Goal: Task Accomplishment & Management: Manage account settings

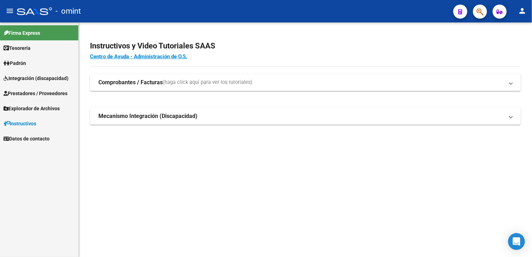
click at [33, 76] on span "Integración (discapacidad)" at bounding box center [36, 78] width 65 height 8
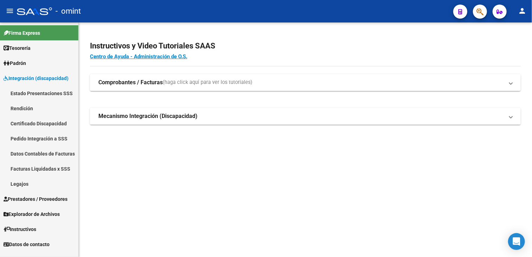
click at [20, 185] on link "Legajos" at bounding box center [39, 183] width 78 height 15
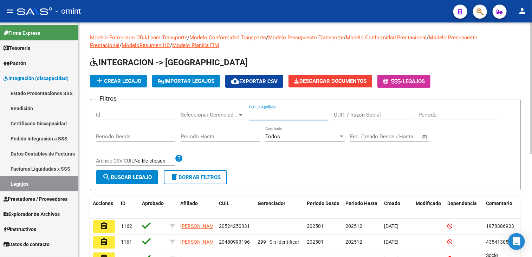
click at [301, 116] on input "CUIL / Apellido" at bounding box center [288, 115] width 79 height 6
type input "[PERSON_NAME]"
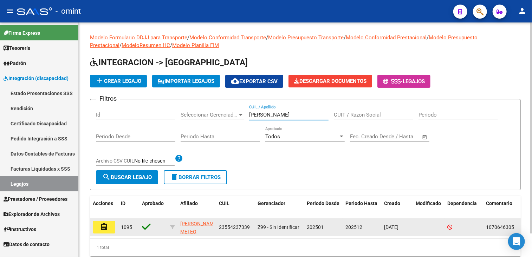
click at [108, 229] on mat-icon "assignment" at bounding box center [104, 227] width 8 height 8
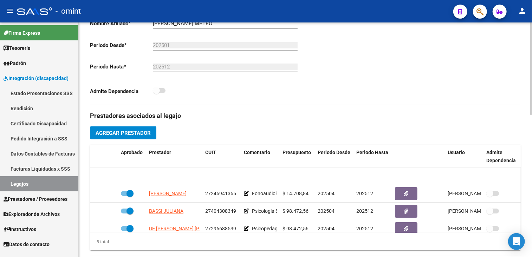
scroll to position [30, 0]
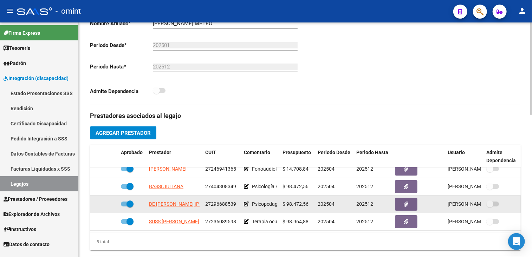
click at [223, 201] on span "27296688539" at bounding box center [220, 204] width 31 height 6
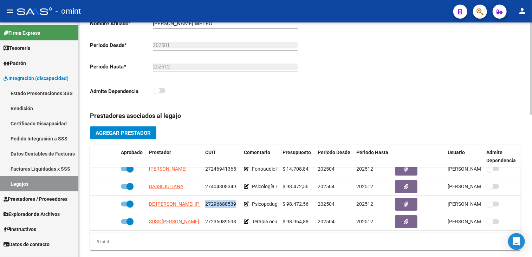
copy span "27296688539"
click at [58, 182] on link "Legajos" at bounding box center [39, 183] width 78 height 15
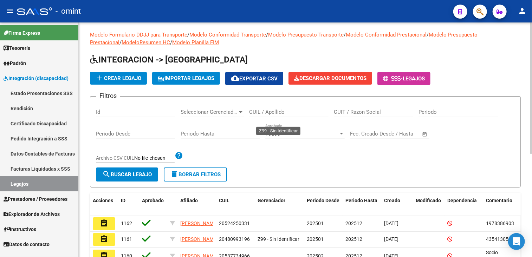
scroll to position [176, 0]
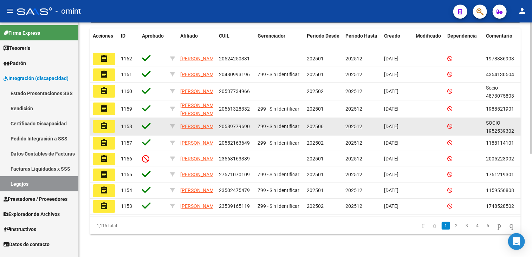
click at [274, 112] on datatable-body-cell "Z99 - Sin Identificar" at bounding box center [279, 108] width 49 height 17
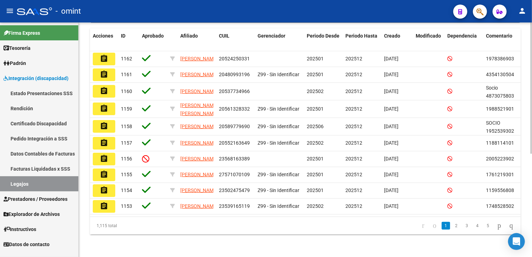
scroll to position [0, 0]
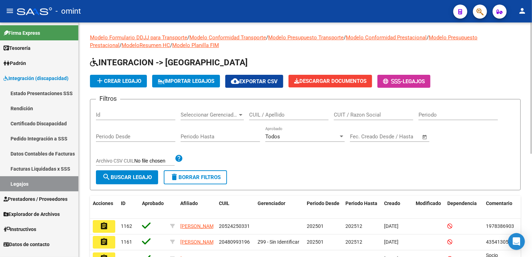
click at [280, 117] on input "CUIL / Apellido" at bounding box center [288, 115] width 79 height 6
paste input "NANI"
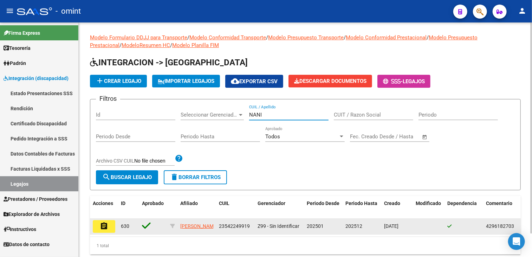
type input "NANI"
click at [97, 227] on button "assignment" at bounding box center [104, 226] width 22 height 13
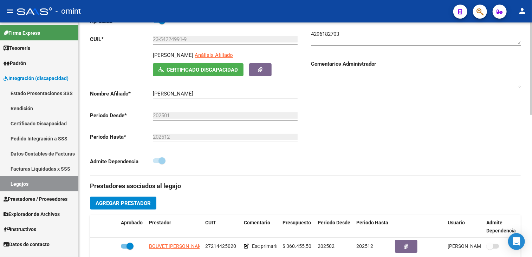
scroll to position [211, 0]
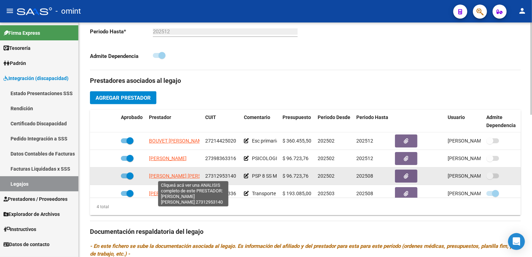
click at [185, 177] on span "COTOLONI YANINA MARCELA CAROLINA" at bounding box center [187, 176] width 76 height 6
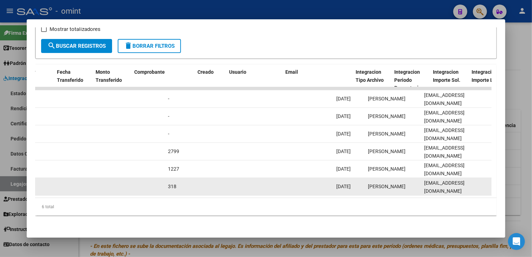
scroll to position [0, 641]
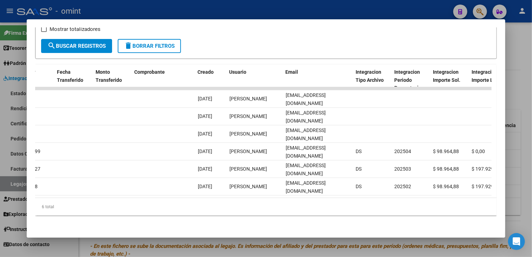
click at [333, 207] on div "6 total" at bounding box center [266, 207] width 462 height 18
click at [330, 213] on div "6 total" at bounding box center [266, 207] width 462 height 18
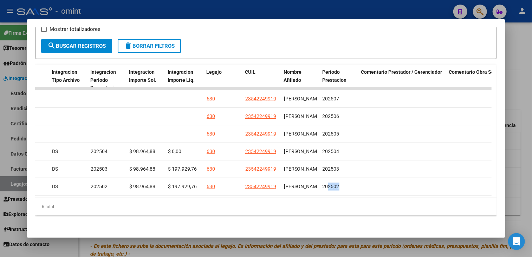
drag, startPoint x: 341, startPoint y: 188, endPoint x: 328, endPoint y: 192, distance: 14.2
click at [234, 194] on datatable-body "15845 Integración Factura C: 1 - 75 $ 111.335,49 01/08/2025 04/08/2025 - 04/08/…" at bounding box center [263, 142] width 456 height 111
click at [322, 199] on div "6 total" at bounding box center [266, 207] width 462 height 18
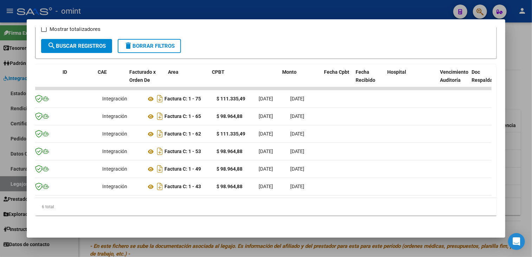
scroll to position [0, 0]
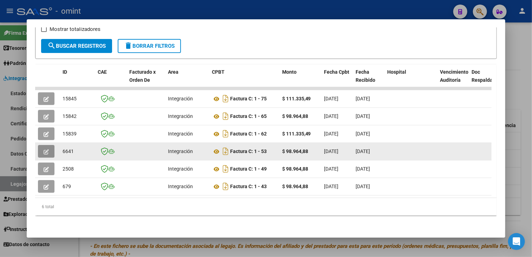
click at [45, 149] on icon "button" at bounding box center [46, 151] width 5 height 5
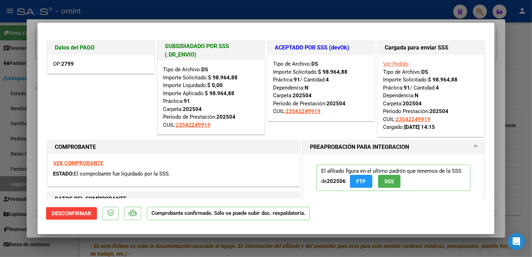
click at [105, 243] on div at bounding box center [266, 128] width 532 height 257
type input "$ 0,00"
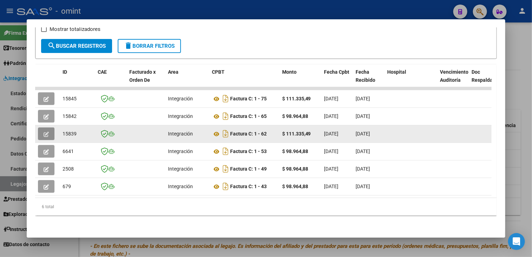
click at [44, 132] on icon "button" at bounding box center [46, 134] width 5 height 5
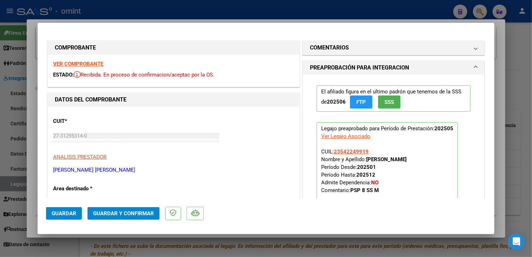
click at [77, 63] on strong "VER COMPROBANTE" at bounding box center [78, 64] width 50 height 6
click at [225, 171] on p "COTOLONI YANINA MARCELA CAROLINA" at bounding box center [173, 170] width 241 height 8
click at [81, 64] on strong "VER COMPROBANTE" at bounding box center [78, 64] width 50 height 6
click at [356, 53] on mat-expansion-panel-header "COMENTARIOS" at bounding box center [393, 48] width 181 height 14
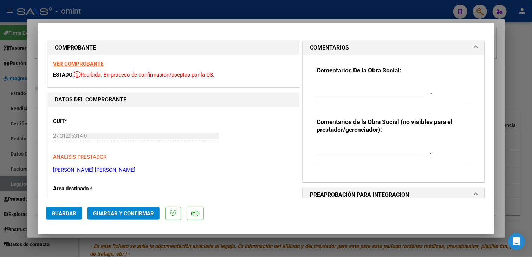
click at [362, 87] on textarea at bounding box center [374, 88] width 116 height 14
drag, startPoint x: 324, startPoint y: 86, endPoint x: 326, endPoint y: 91, distance: 5.5
click at [324, 87] on textarea "Se solicita rehacer la fact de Mayo, con fecha actual, ya que la fecha de emisi…" at bounding box center [374, 88] width 116 height 14
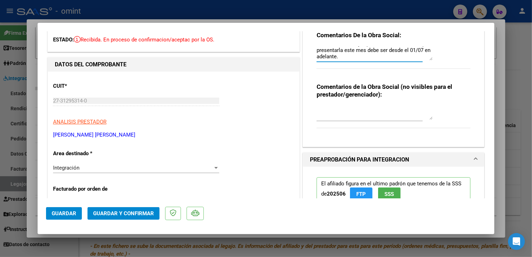
type textarea "Se solicita rehacer la factura de Mayo, con fecha actual, ya que la fecha de em…"
click at [63, 215] on span "Guardar" at bounding box center [64, 213] width 25 height 6
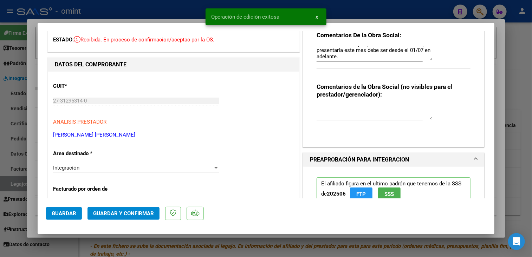
drag, startPoint x: 49, startPoint y: 239, endPoint x: 51, endPoint y: 235, distance: 4.1
click at [50, 240] on div at bounding box center [266, 128] width 532 height 257
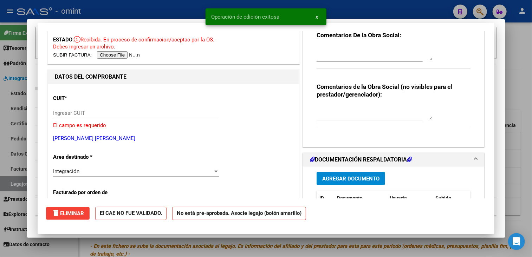
scroll to position [0, 0]
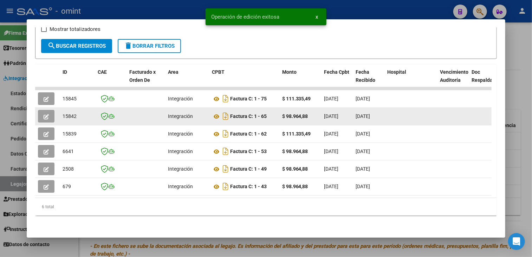
click at [45, 114] on span "button" at bounding box center [46, 116] width 5 height 6
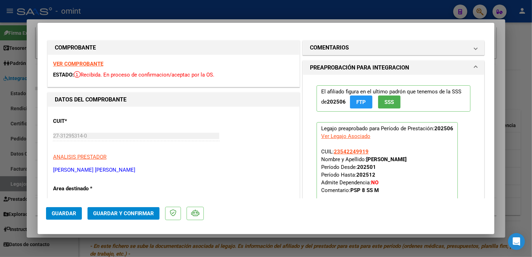
click at [91, 65] on strong "VER COMPROBANTE" at bounding box center [78, 64] width 50 height 6
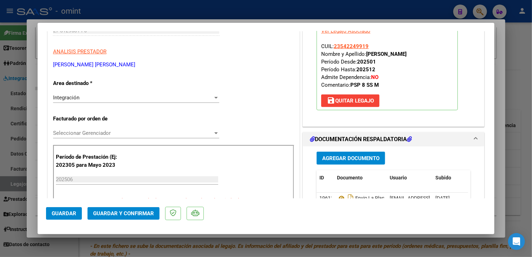
scroll to position [176, 0]
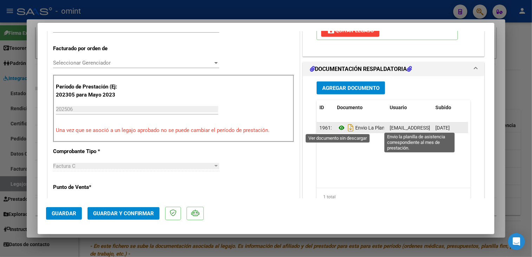
click at [337, 125] on icon at bounding box center [341, 128] width 9 height 8
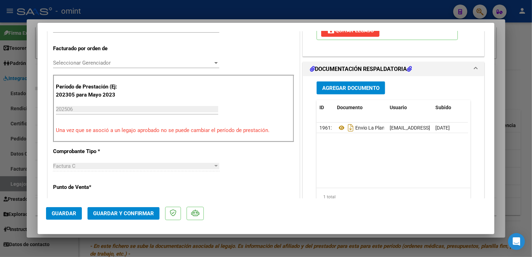
click at [111, 64] on span "Seleccionar Gerenciador" at bounding box center [133, 63] width 160 height 6
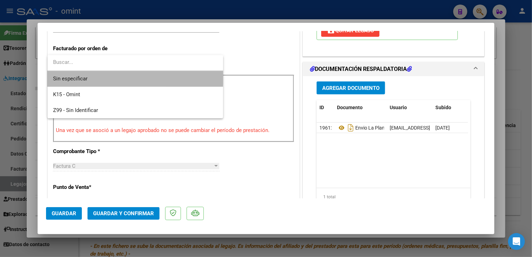
click at [105, 76] on span "Sin especificar" at bounding box center [135, 79] width 164 height 16
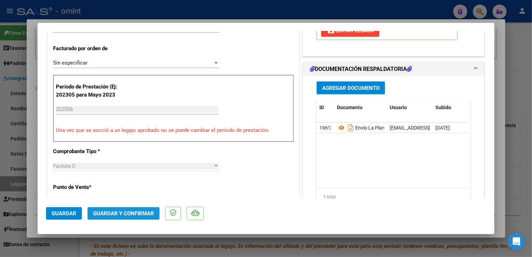
click at [130, 215] on span "Guardar y Confirmar" at bounding box center [123, 213] width 61 height 6
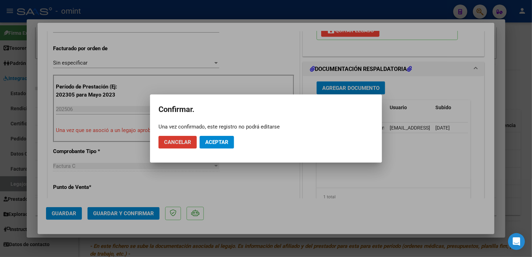
click at [214, 146] on button "Aceptar" at bounding box center [217, 142] width 34 height 13
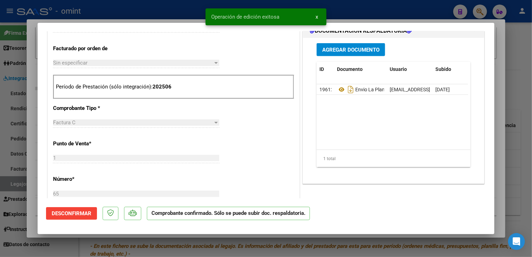
click at [159, 250] on div at bounding box center [266, 128] width 532 height 257
type input "$ 0,00"
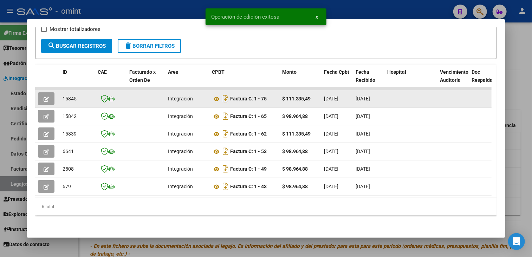
click at [48, 97] on icon "button" at bounding box center [46, 99] width 5 height 5
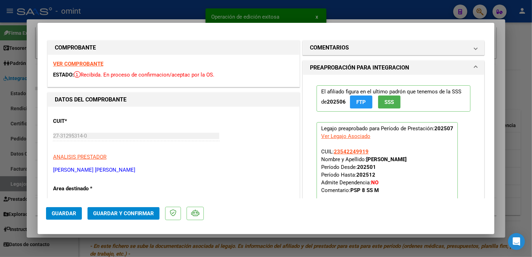
click at [88, 63] on strong "VER COMPROBANTE" at bounding box center [78, 64] width 50 height 6
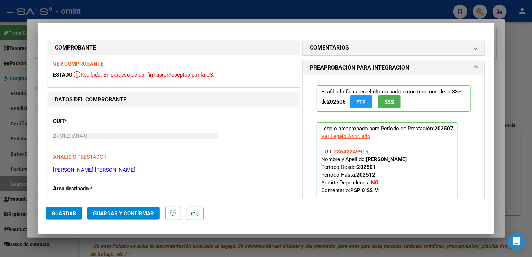
click at [200, 243] on div at bounding box center [266, 128] width 532 height 257
type input "$ 0,00"
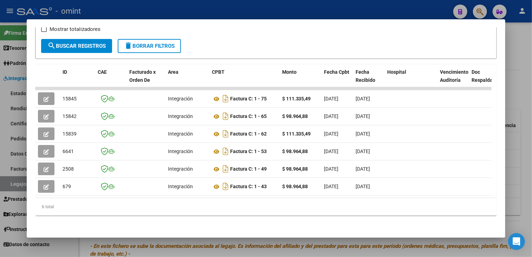
drag, startPoint x: 187, startPoint y: 248, endPoint x: 184, endPoint y: 226, distance: 22.0
click at [187, 248] on div at bounding box center [266, 128] width 532 height 257
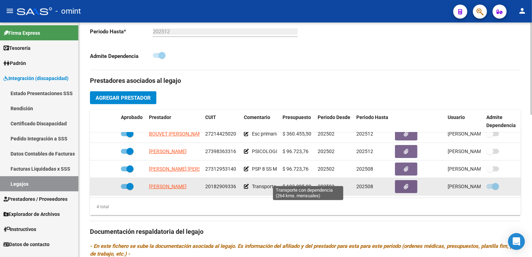
scroll to position [246, 0]
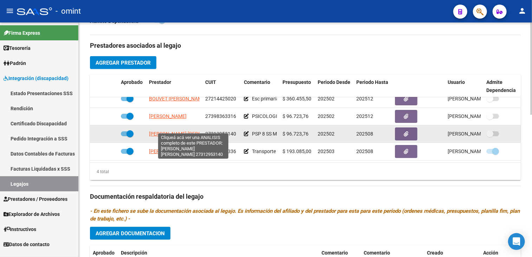
click at [173, 131] on span "COTOLONI YANINA MARCELA CAROLINA" at bounding box center [187, 134] width 76 height 6
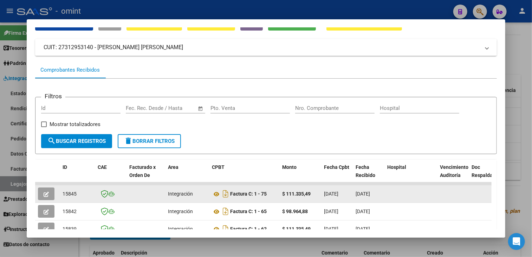
scroll to position [70, 0]
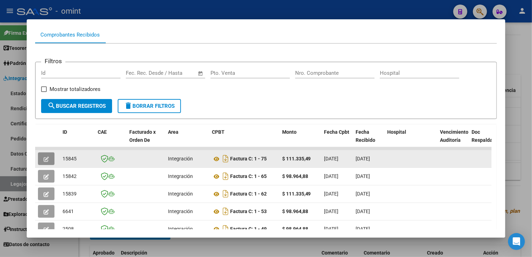
click at [48, 154] on button "button" at bounding box center [46, 158] width 17 height 13
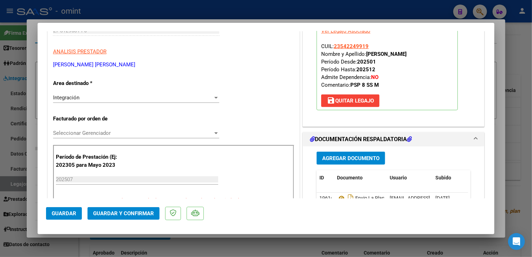
scroll to position [176, 0]
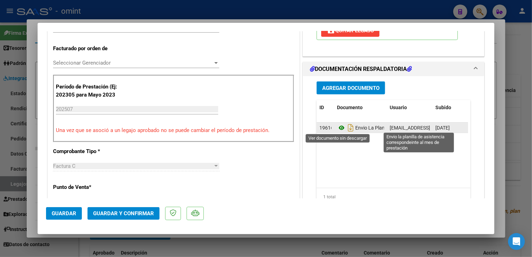
click at [337, 125] on icon at bounding box center [341, 128] width 9 height 8
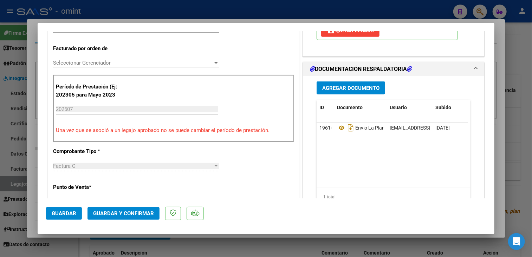
click at [103, 65] on span "Seleccionar Gerenciador" at bounding box center [133, 63] width 160 height 6
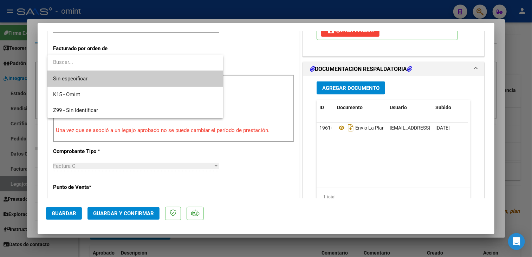
click at [99, 72] on span "Sin especificar" at bounding box center [135, 79] width 164 height 16
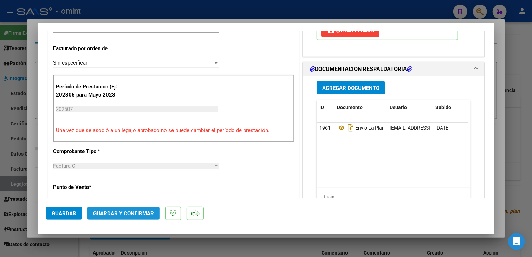
click at [118, 216] on button "Guardar y Confirmar" at bounding box center [123, 213] width 72 height 13
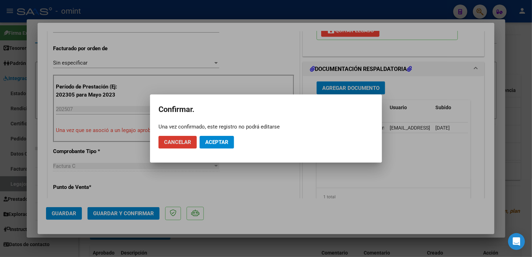
click at [211, 143] on span "Aceptar" at bounding box center [216, 142] width 23 height 6
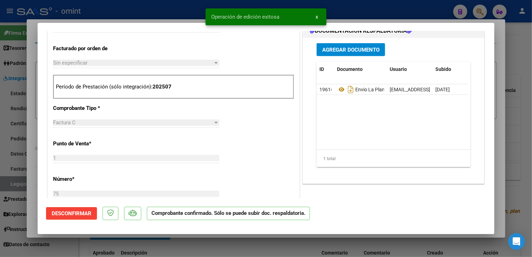
click at [191, 246] on div at bounding box center [266, 128] width 532 height 257
type input "$ 0,00"
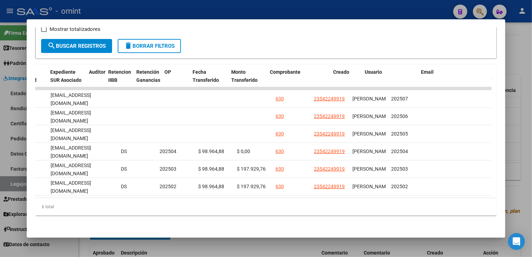
scroll to position [0, 995]
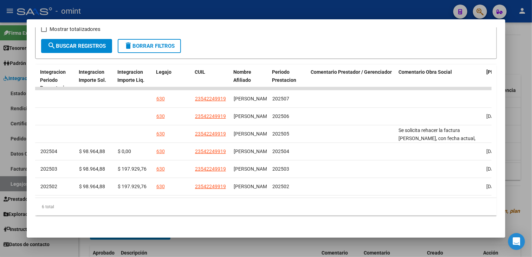
click at [290, 242] on div at bounding box center [266, 128] width 532 height 257
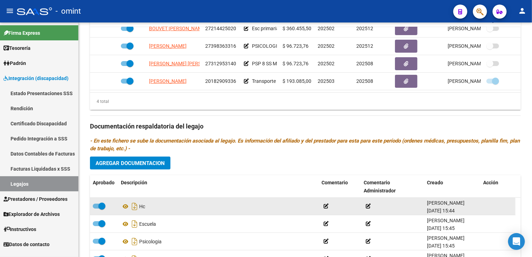
scroll to position [361, 0]
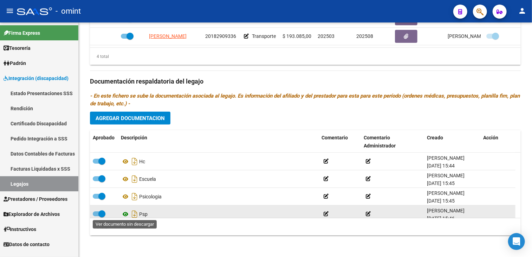
click at [123, 211] on icon at bounding box center [125, 214] width 9 height 8
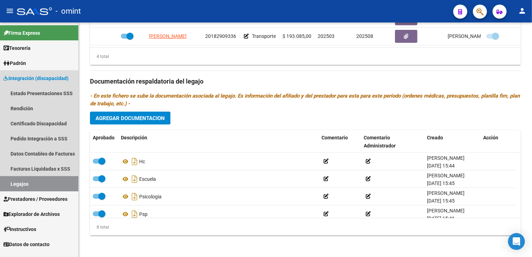
click at [29, 186] on link "Legajos" at bounding box center [39, 183] width 78 height 15
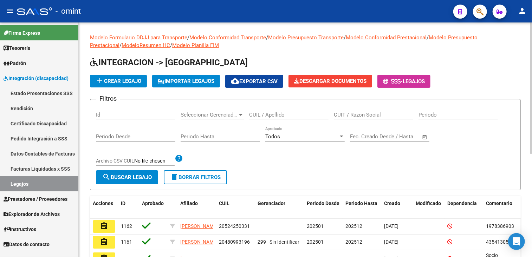
click at [259, 118] on div "CUIL / Apellido" at bounding box center [288, 112] width 79 height 15
paste input "[PERSON_NAME]"
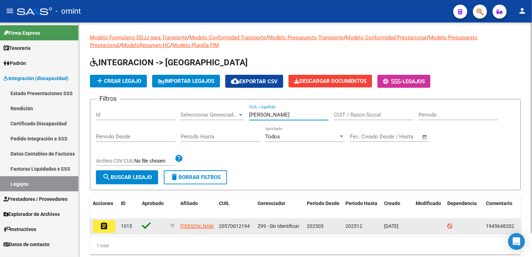
type input "[PERSON_NAME]"
click at [102, 222] on mat-icon "assignment" at bounding box center [104, 226] width 8 height 8
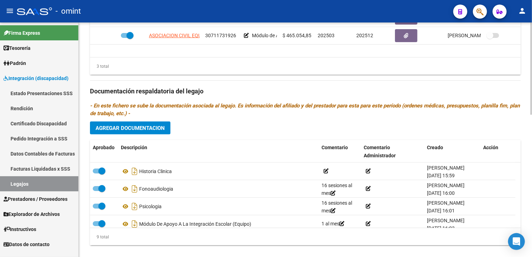
scroll to position [95, 0]
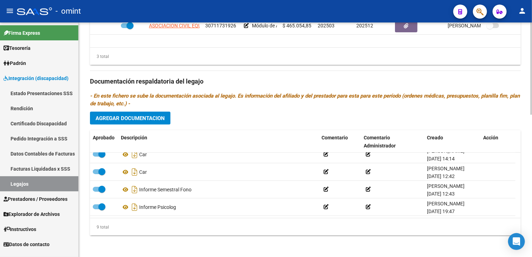
click at [404, 61] on div "Prestadores asociados al legajo Agregar Prestador Aprobado Prestador CUIT Comen…" at bounding box center [305, 80] width 431 height 321
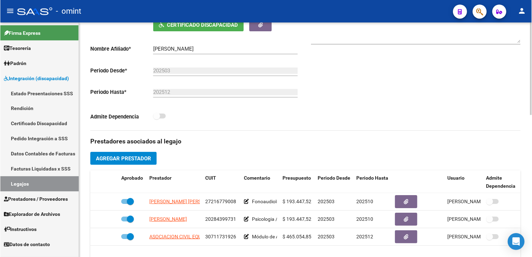
scroll to position [150, 0]
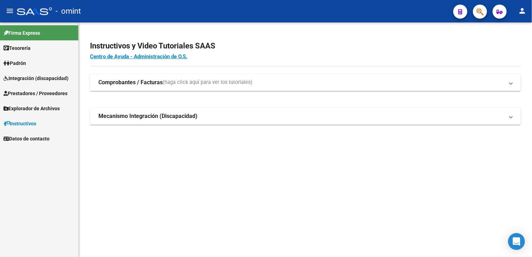
click at [23, 78] on span "Integración (discapacidad)" at bounding box center [36, 78] width 65 height 8
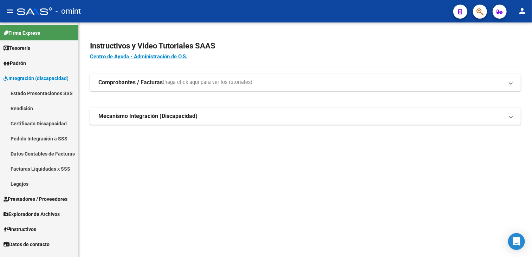
click at [38, 166] on link "Facturas Liquidadas x SSS" at bounding box center [39, 168] width 78 height 15
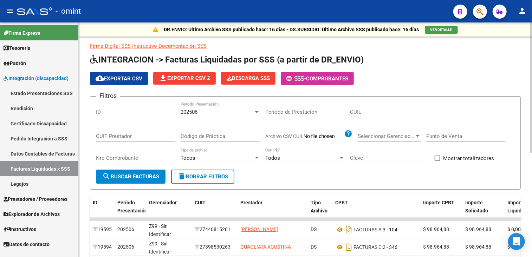
click at [290, 113] on input "Período de Prestación" at bounding box center [304, 112] width 79 height 6
click at [215, 112] on div "202506" at bounding box center [217, 112] width 73 height 6
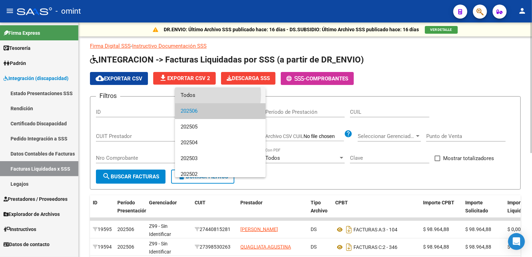
drag, startPoint x: 207, startPoint y: 95, endPoint x: 233, endPoint y: 103, distance: 26.4
click at [207, 94] on span "Todos" at bounding box center [220, 95] width 79 height 16
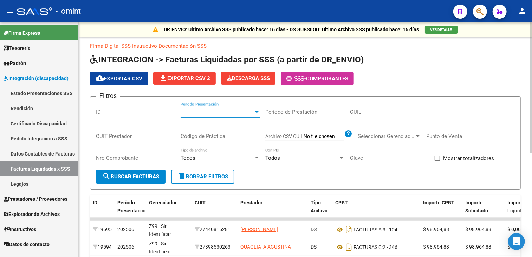
click at [124, 136] on input "CUIT Prestador" at bounding box center [135, 136] width 79 height 6
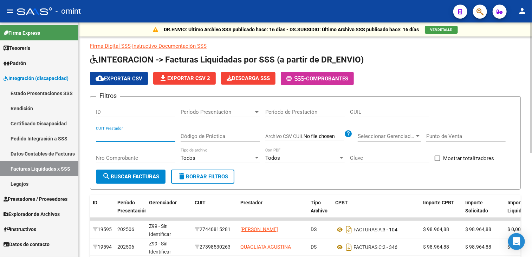
paste input "27-29668853-9"
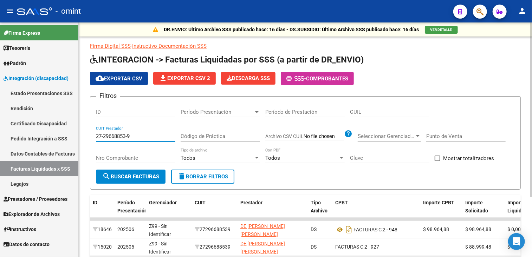
scroll to position [81, 0]
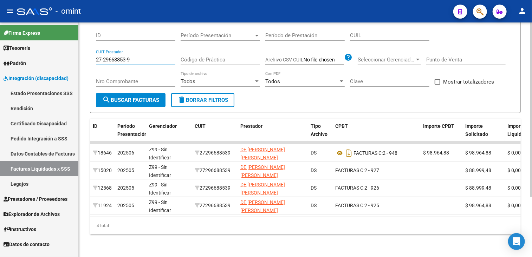
drag, startPoint x: 137, startPoint y: 56, endPoint x: 80, endPoint y: 55, distance: 56.9
click at [80, 55] on div "DR.ENVIO: Último Archivo SSS publicado hace: 16 días - DS.SUBSIDIO: Último Arch…" at bounding box center [305, 101] width 453 height 311
paste input "31295314-0"
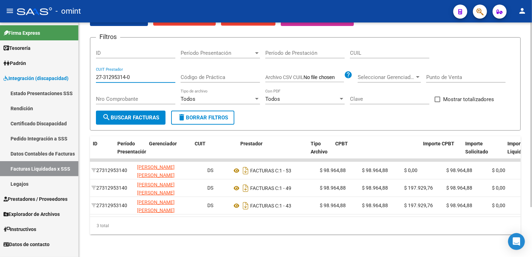
scroll to position [0, 0]
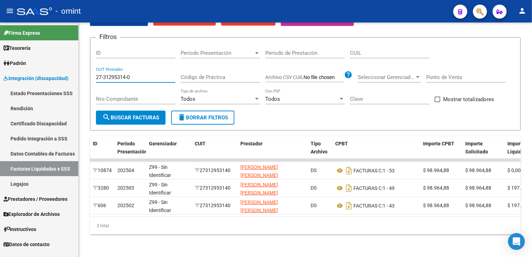
type input "27-31295314-0"
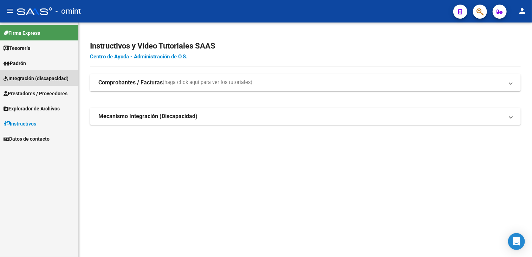
click at [29, 77] on span "Integración (discapacidad)" at bounding box center [36, 78] width 65 height 8
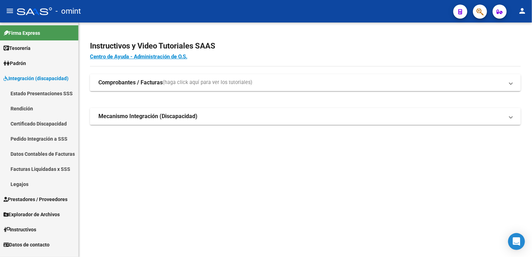
click at [22, 180] on link "Legajos" at bounding box center [39, 183] width 78 height 15
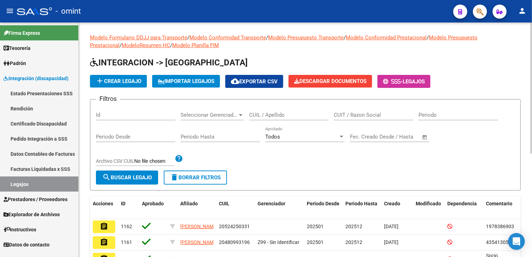
click at [265, 113] on input "CUIL / Apellido" at bounding box center [288, 115] width 79 height 6
paste input "[PERSON_NAME]"
type input "[PERSON_NAME]"
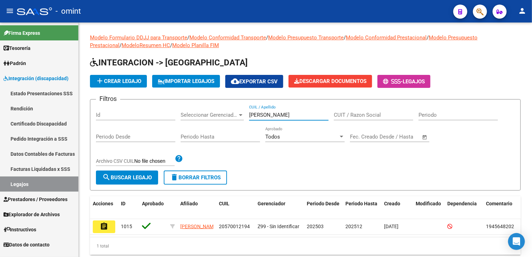
click at [105, 222] on mat-icon "assignment" at bounding box center [104, 226] width 8 height 8
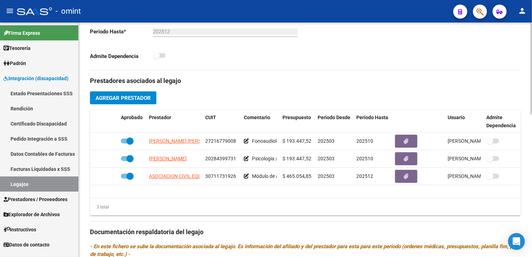
scroll to position [246, 0]
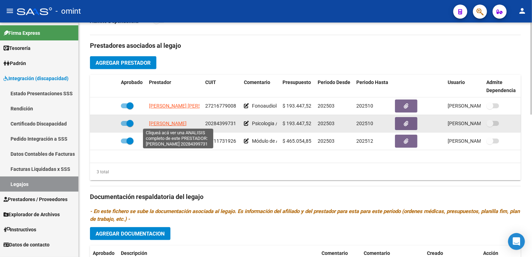
click at [178, 125] on span "[PERSON_NAME]" at bounding box center [168, 123] width 38 height 6
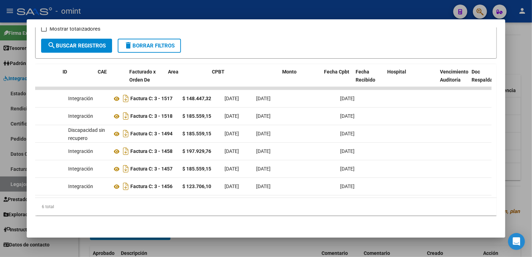
scroll to position [0, 0]
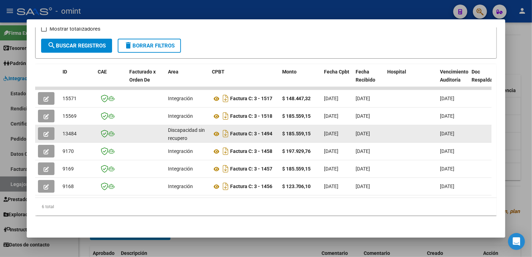
click at [50, 130] on button "button" at bounding box center [46, 133] width 17 height 13
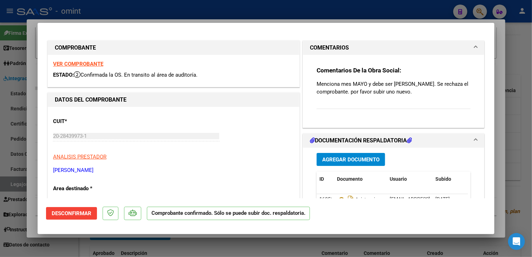
click at [105, 243] on div at bounding box center [266, 128] width 532 height 257
type input "$ 0,00"
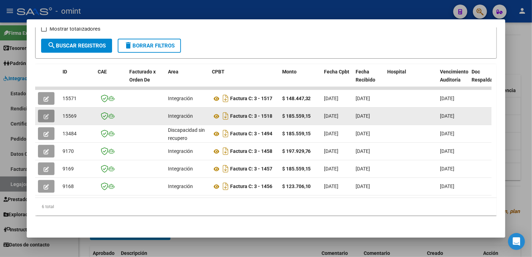
click at [48, 115] on button "button" at bounding box center [46, 116] width 17 height 13
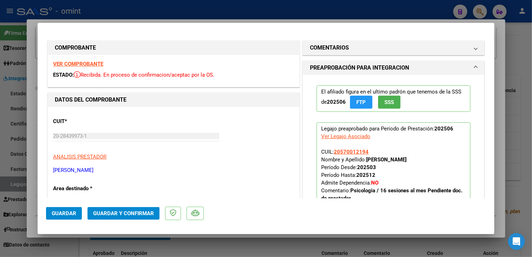
click at [90, 63] on strong "VER COMPROBANTE" at bounding box center [78, 64] width 50 height 6
click at [152, 250] on div at bounding box center [266, 128] width 532 height 257
type input "$ 0,00"
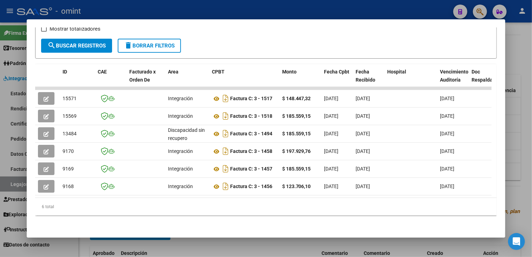
click at [153, 247] on div at bounding box center [266, 128] width 532 height 257
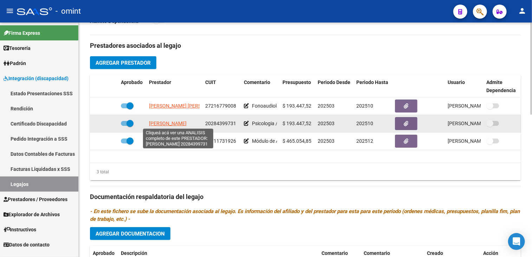
click at [183, 122] on span "[PERSON_NAME]" at bounding box center [168, 123] width 38 height 6
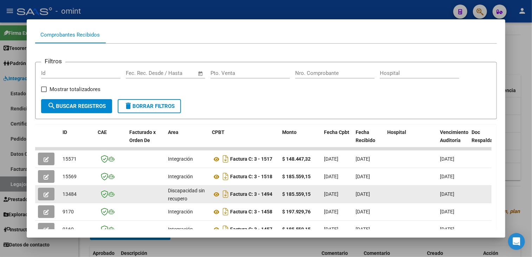
scroll to position [1, 0]
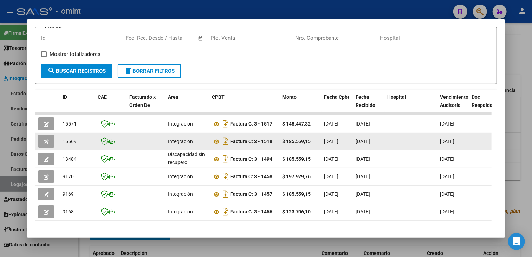
click at [44, 141] on icon "button" at bounding box center [46, 141] width 5 height 5
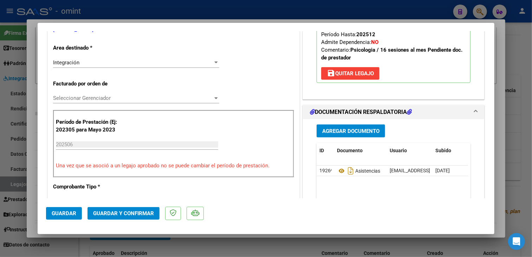
scroll to position [211, 0]
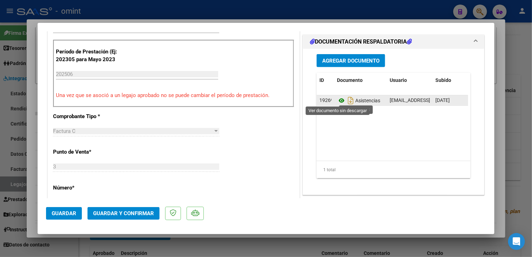
click at [339, 99] on icon at bounding box center [341, 100] width 9 height 8
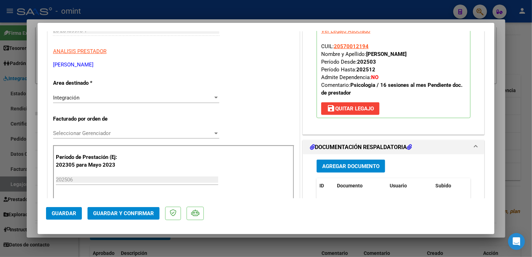
scroll to position [70, 0]
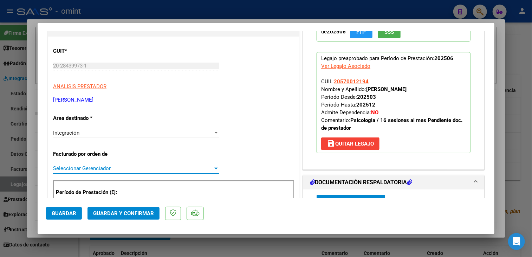
click at [115, 167] on span "Seleccionar Gerenciador" at bounding box center [133, 168] width 160 height 6
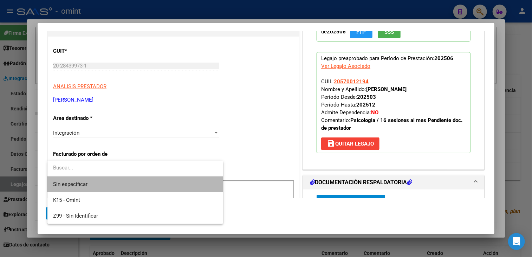
click at [96, 184] on span "Sin especificar" at bounding box center [135, 184] width 164 height 16
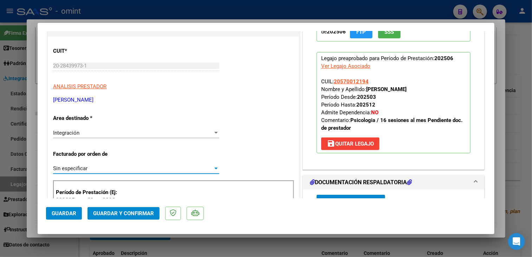
click at [113, 214] on span "Guardar y Confirmar" at bounding box center [123, 213] width 61 height 6
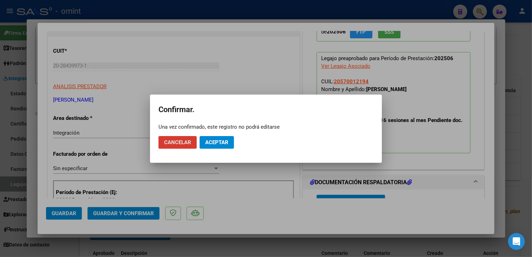
click at [221, 143] on span "Aceptar" at bounding box center [216, 142] width 23 height 6
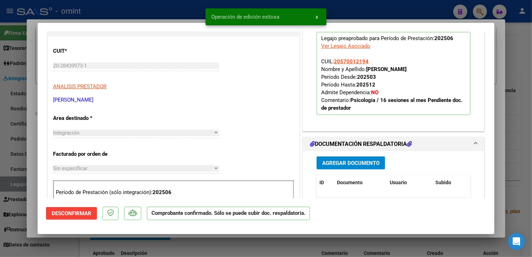
click at [146, 14] on div at bounding box center [266, 128] width 532 height 257
type input "$ 0,00"
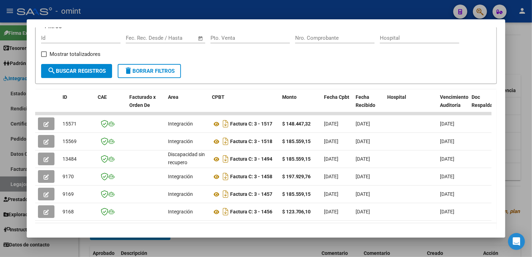
click at [146, 12] on div at bounding box center [266, 128] width 532 height 257
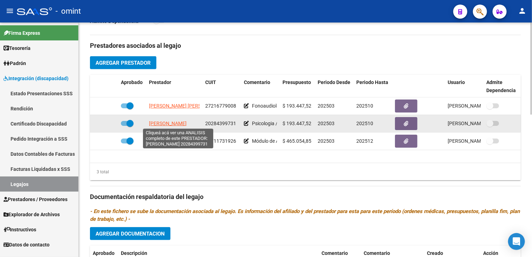
click at [166, 123] on span "[PERSON_NAME]" at bounding box center [168, 123] width 38 height 6
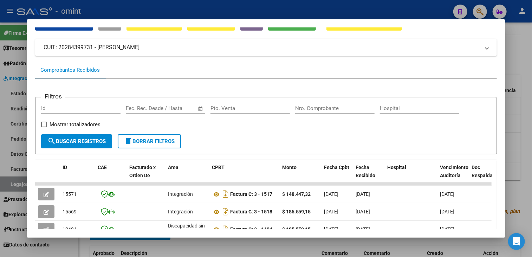
scroll to position [105, 0]
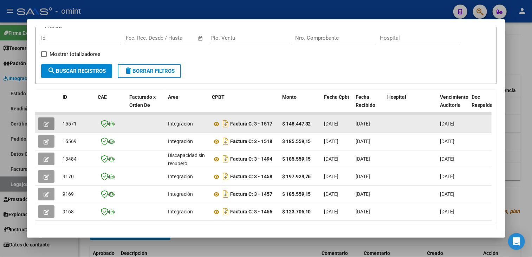
click at [51, 123] on button "button" at bounding box center [46, 123] width 17 height 13
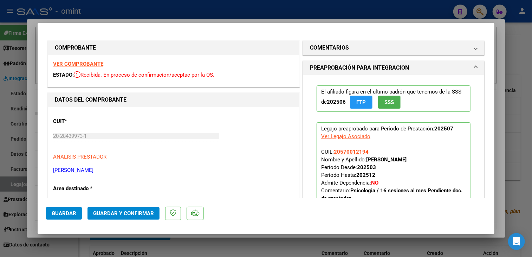
click at [92, 62] on strong "VER COMPROBANTE" at bounding box center [78, 64] width 50 height 6
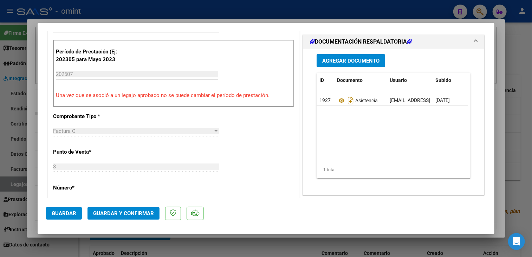
scroll to position [246, 0]
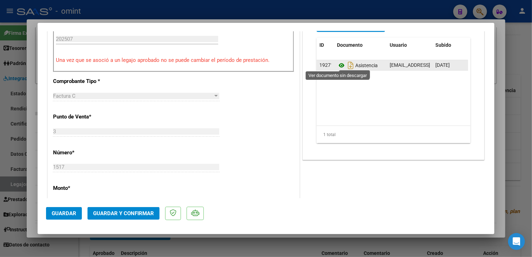
click at [338, 65] on icon at bounding box center [341, 65] width 9 height 8
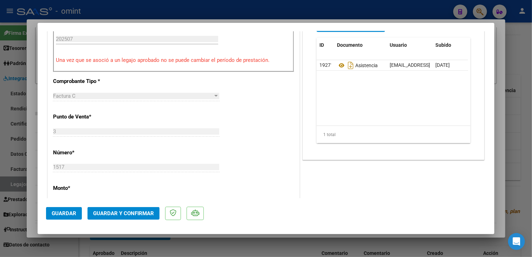
scroll to position [176, 0]
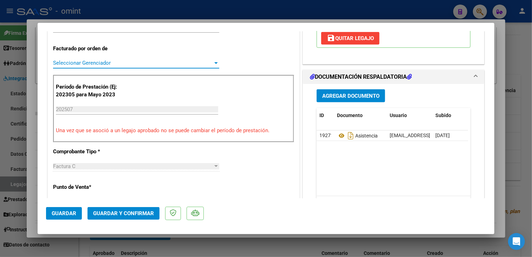
click at [121, 66] on span "Seleccionar Gerenciador" at bounding box center [133, 63] width 160 height 6
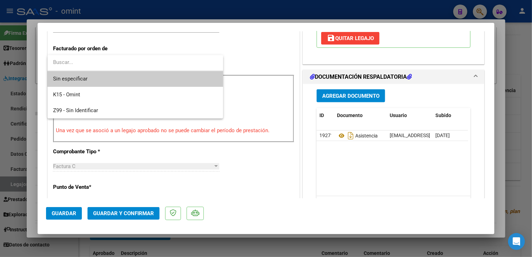
click at [114, 81] on span "Sin especificar" at bounding box center [135, 79] width 164 height 16
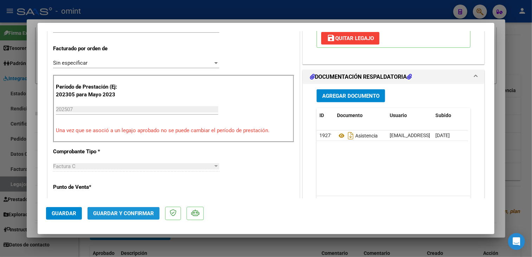
click at [119, 218] on button "Guardar y Confirmar" at bounding box center [123, 213] width 72 height 13
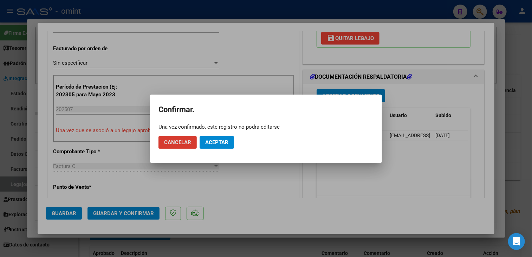
click at [214, 148] on button "Aceptar" at bounding box center [217, 142] width 34 height 13
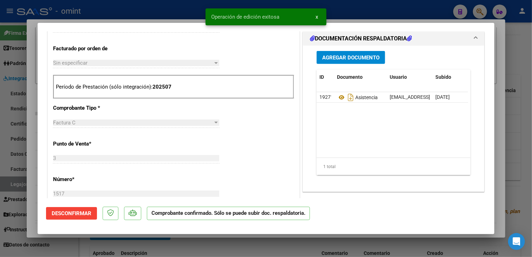
click at [197, 244] on div at bounding box center [266, 128] width 532 height 257
type input "$ 0,00"
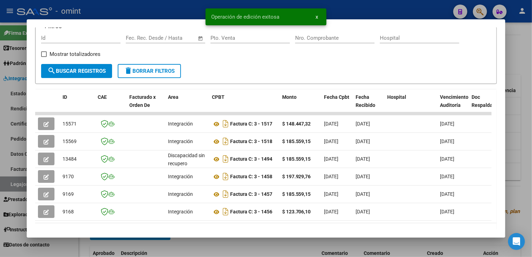
click at [204, 243] on div at bounding box center [266, 128] width 532 height 257
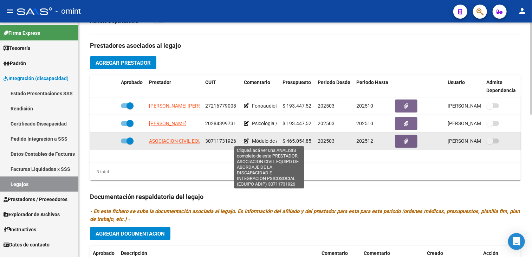
click at [163, 141] on span "ASOCIACION CIVIL EQUIPO DE ABORDAJE DE LA DISCAPACIDAD E INTEGRACION PSICOSOCIA…" at bounding box center [271, 141] width 245 height 6
type textarea "30711731926"
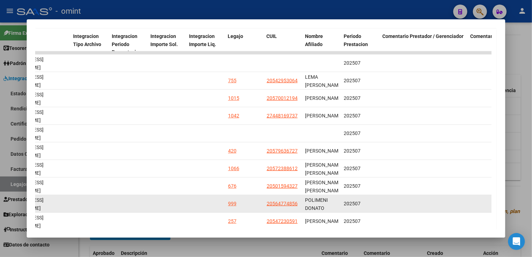
scroll to position [201, 0]
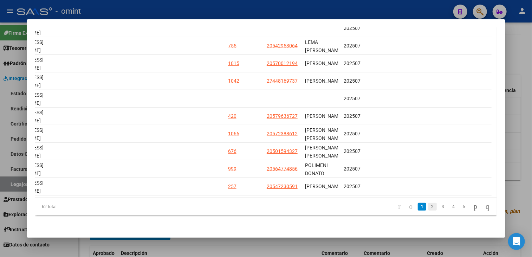
click at [428, 208] on link "2" at bounding box center [432, 207] width 8 height 8
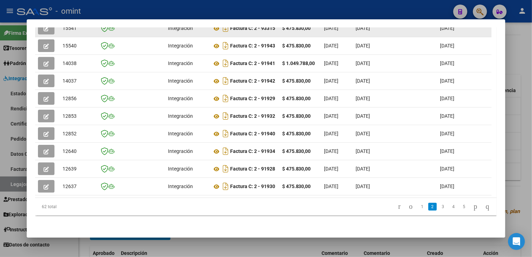
scroll to position [131, 0]
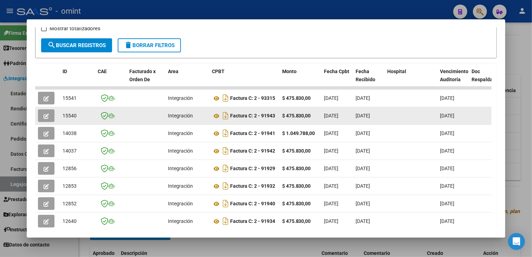
click at [42, 113] on button "button" at bounding box center [46, 115] width 17 height 13
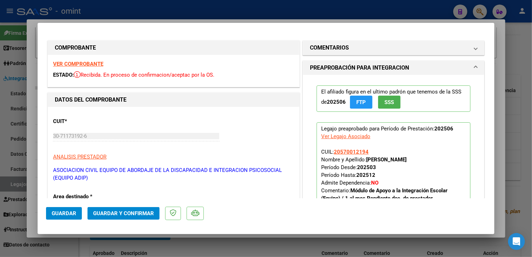
click at [230, 255] on div at bounding box center [266, 128] width 532 height 257
type input "$ 0,00"
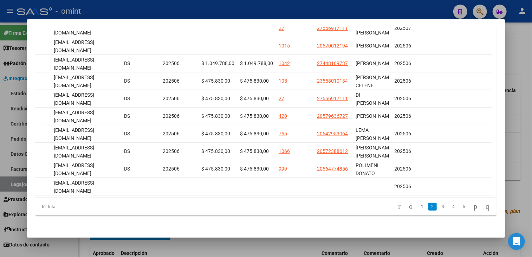
scroll to position [0, 896]
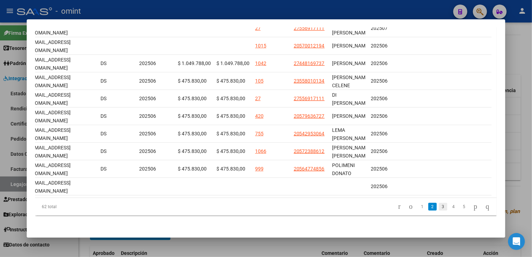
click at [439, 209] on link "3" at bounding box center [443, 207] width 8 height 8
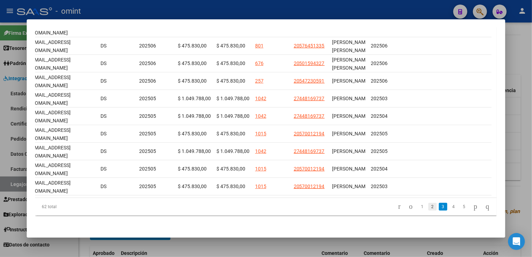
click at [428, 210] on link "2" at bounding box center [432, 207] width 8 height 8
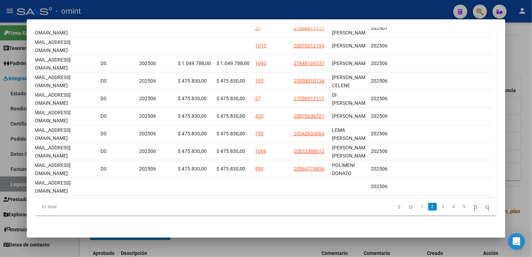
scroll to position [203, 0]
drag, startPoint x: 358, startPoint y: 192, endPoint x: 279, endPoint y: 192, distance: 78.7
click at [264, 195] on datatable-body "15541 Integración Factura C: 2 - 93315 $ 475.830,00 [DATE] [DATE] [DATE] - [DAT…" at bounding box center [263, 107] width 456 height 181
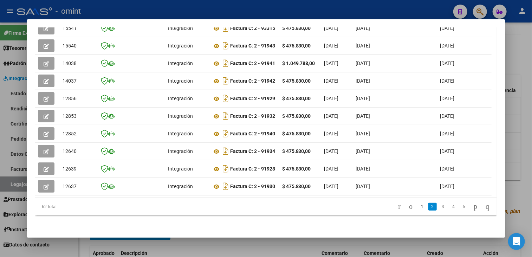
scroll to position [133, 0]
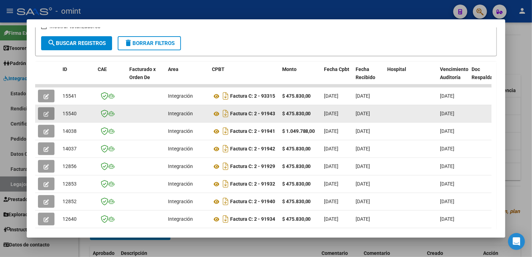
click at [46, 113] on icon "button" at bounding box center [46, 113] width 5 height 5
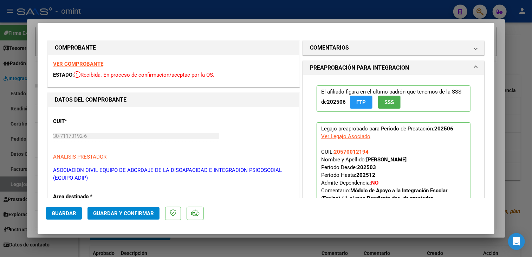
click at [86, 64] on strong "VER COMPROBANTE" at bounding box center [78, 64] width 50 height 6
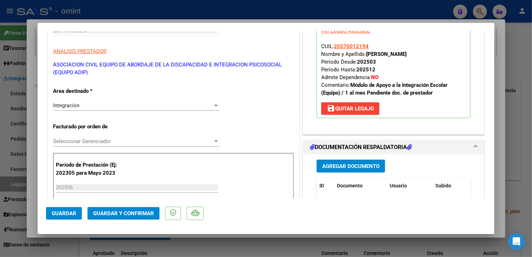
scroll to position [246, 0]
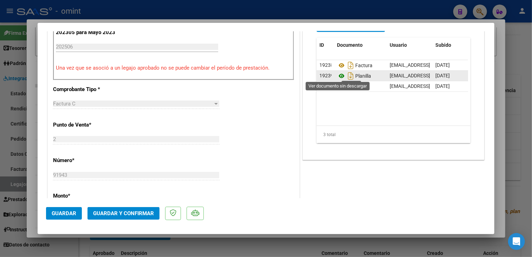
click at [339, 76] on icon at bounding box center [341, 76] width 9 height 8
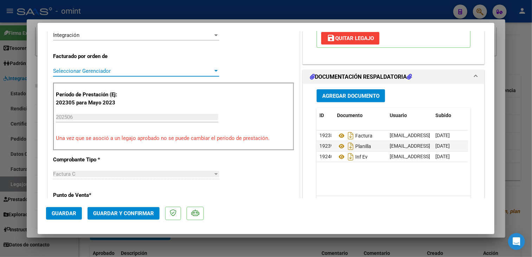
click at [118, 72] on span "Seleccionar Gerenciador" at bounding box center [133, 71] width 160 height 6
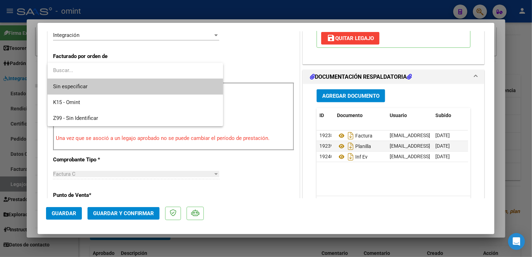
click at [109, 90] on span "Sin especificar" at bounding box center [135, 87] width 164 height 16
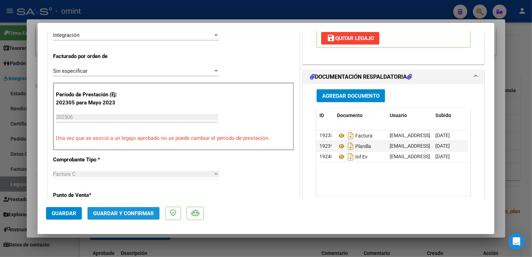
click at [143, 214] on span "Guardar y Confirmar" at bounding box center [123, 213] width 61 height 6
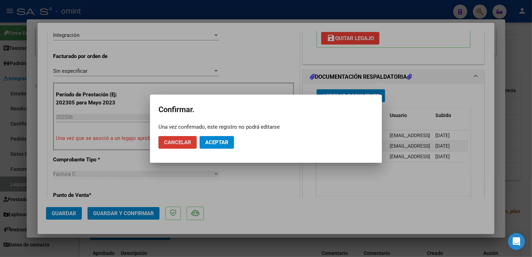
click at [226, 141] on span "Aceptar" at bounding box center [216, 142] width 23 height 6
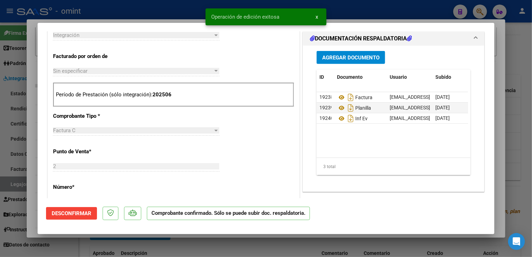
click at [179, 242] on div at bounding box center [266, 128] width 532 height 257
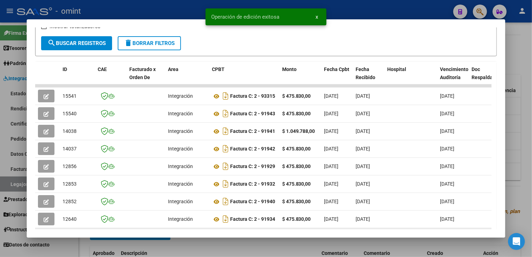
scroll to position [203, 0]
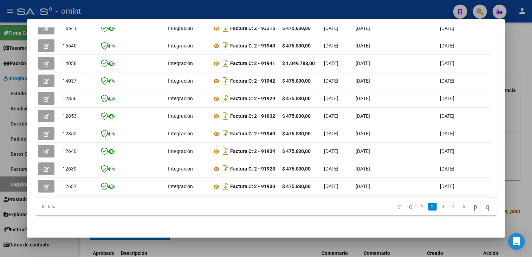
click at [418, 206] on link "1" at bounding box center [422, 207] width 8 height 8
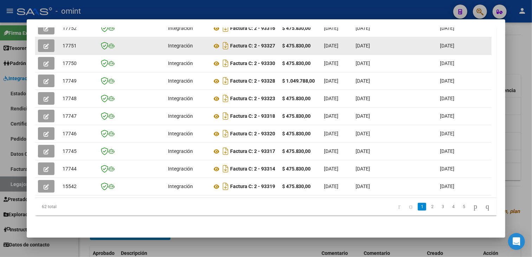
scroll to position [131, 0]
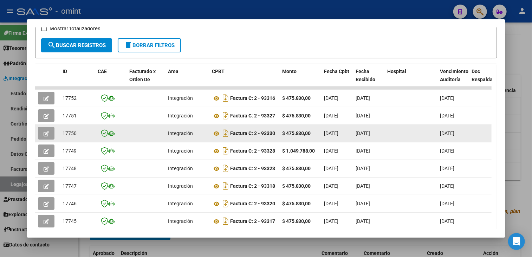
click at [46, 131] on icon "button" at bounding box center [46, 133] width 5 height 5
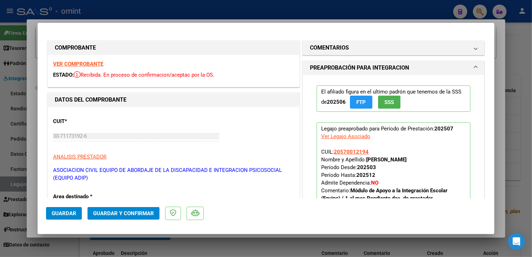
click at [81, 65] on strong "VER COMPROBANTE" at bounding box center [78, 64] width 50 height 6
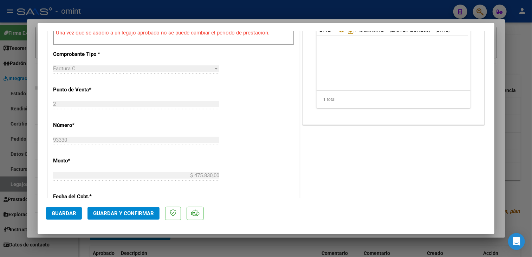
scroll to position [211, 0]
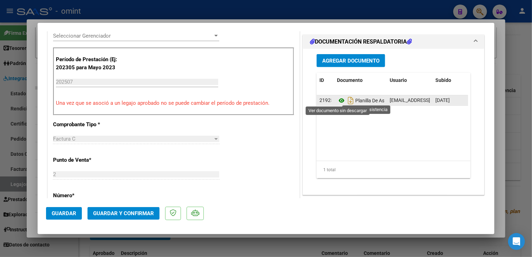
click at [337, 99] on icon at bounding box center [341, 100] width 9 height 8
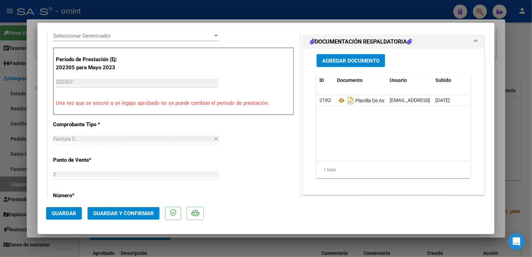
click at [117, 39] on span "Seleccionar Gerenciador" at bounding box center [133, 36] width 160 height 6
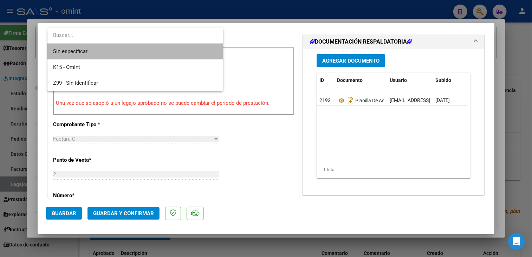
click at [106, 53] on span "Sin especificar" at bounding box center [135, 52] width 164 height 16
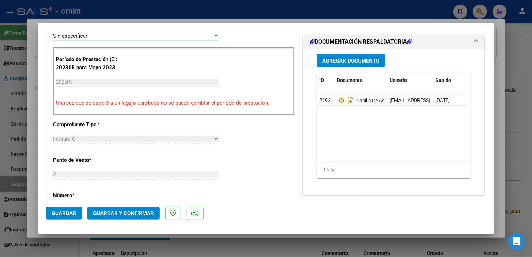
click at [112, 214] on span "Guardar y Confirmar" at bounding box center [123, 213] width 61 height 6
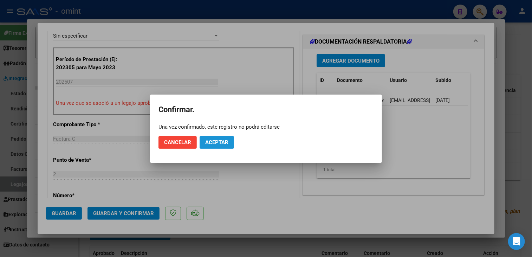
click at [212, 143] on span "Aceptar" at bounding box center [216, 142] width 23 height 6
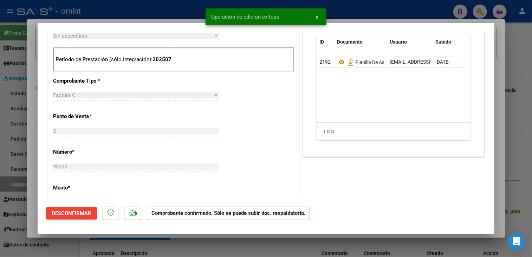
click at [174, 246] on div at bounding box center [266, 128] width 532 height 257
type input "$ 0,00"
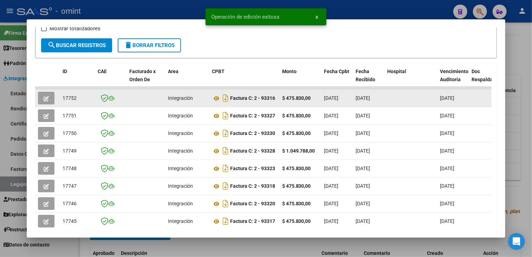
click at [46, 97] on icon "button" at bounding box center [46, 98] width 5 height 5
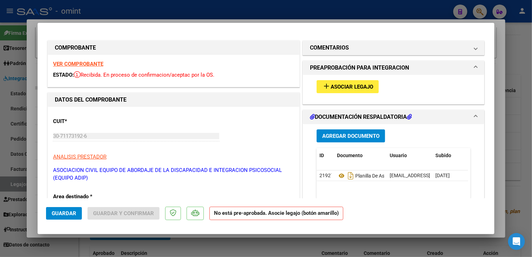
click at [94, 64] on strong "VER COMPROBANTE" at bounding box center [78, 64] width 50 height 6
click at [404, 42] on mat-expansion-panel-header "COMENTARIOS" at bounding box center [393, 48] width 181 height 14
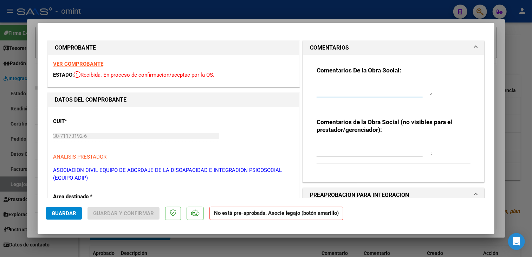
click at [372, 91] on textarea at bounding box center [374, 88] width 116 height 14
drag, startPoint x: 389, startPoint y: 85, endPoint x: 372, endPoint y: 86, distance: 16.9
click at [372, 86] on textarea "Las facturas de la socia [PERSON_NAME]" at bounding box center [374, 88] width 116 height 14
paste textarea "[PERSON_NAME]"
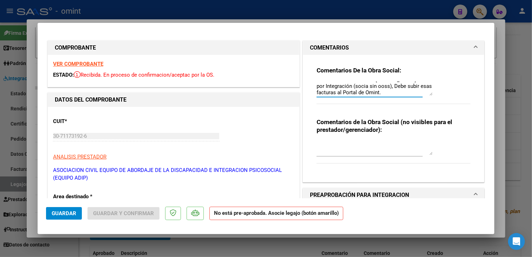
type textarea "Las facturas de la socia [PERSON_NAME] no es por Integración (socia sin ooss), …"
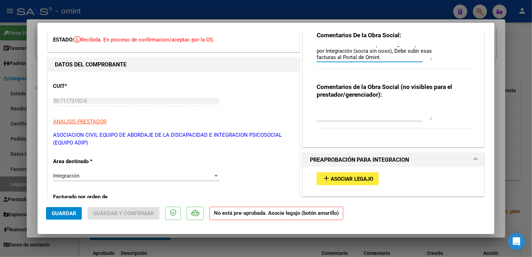
scroll to position [105, 0]
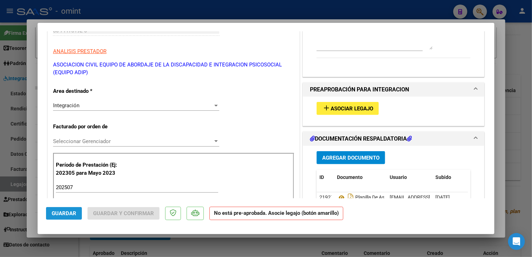
click at [65, 213] on span "Guardar" at bounding box center [64, 213] width 25 height 6
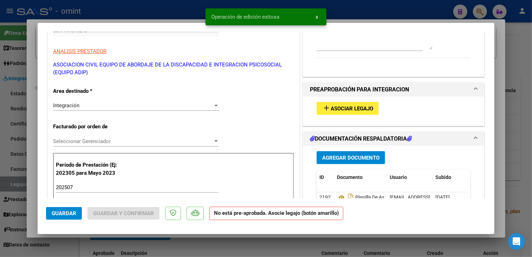
click at [135, 248] on div at bounding box center [266, 128] width 532 height 257
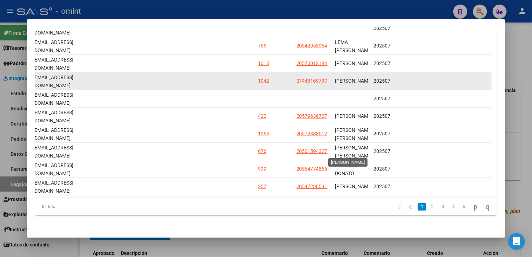
scroll to position [131, 0]
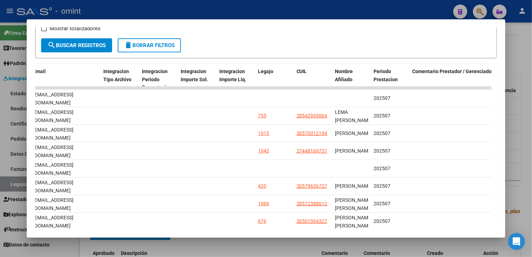
click at [294, 246] on div at bounding box center [266, 128] width 532 height 257
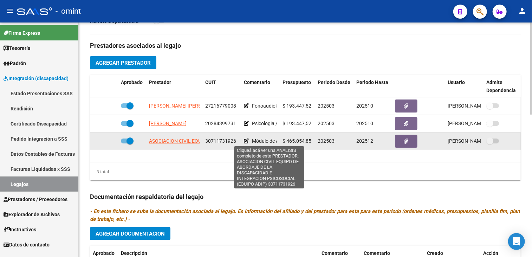
click at [181, 140] on span "ASOCIACION CIVIL EQUIPO DE ABORDAJE DE LA DISCAPACIDAD E INTEGRACION PSICOSOCIA…" at bounding box center [271, 141] width 245 height 6
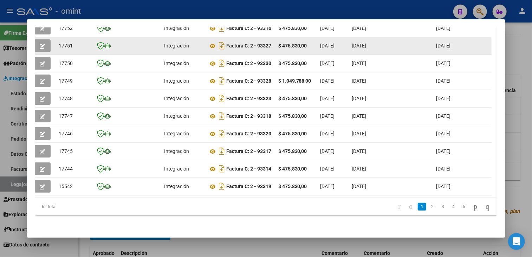
scroll to position [133, 0]
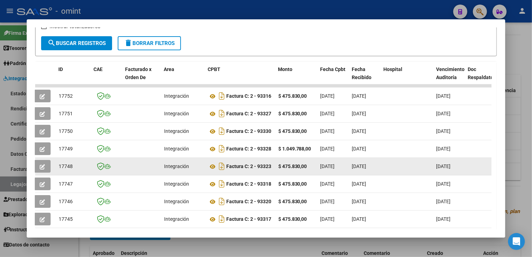
click at [40, 164] on icon "button" at bounding box center [42, 166] width 5 height 5
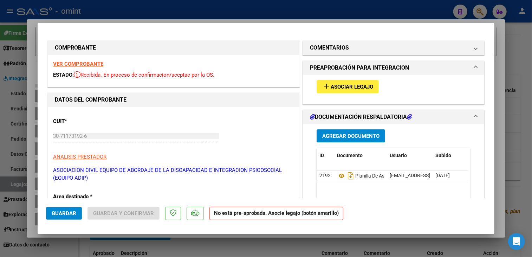
click at [90, 65] on strong "VER COMPROBANTE" at bounding box center [78, 64] width 50 height 6
click at [205, 250] on div at bounding box center [266, 128] width 532 height 257
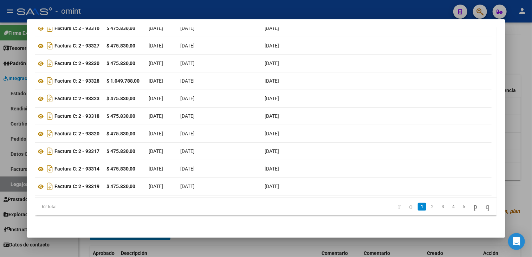
scroll to position [0, 0]
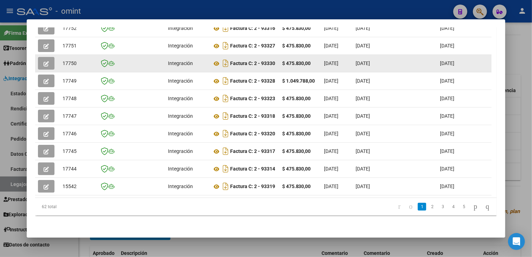
click at [50, 59] on button "button" at bounding box center [46, 63] width 17 height 13
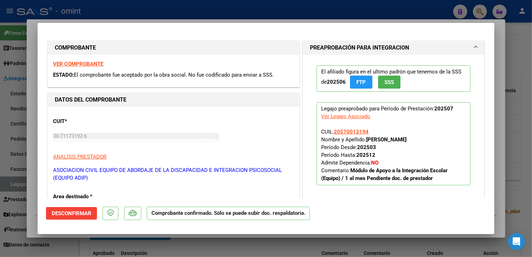
click at [185, 243] on div at bounding box center [266, 128] width 532 height 257
type input "$ 0,00"
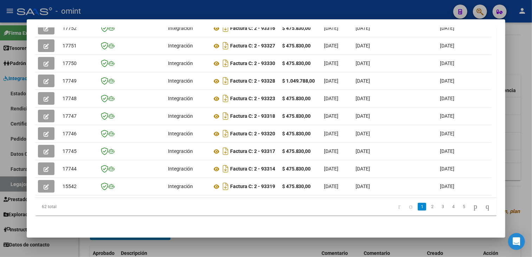
click at [185, 243] on div at bounding box center [266, 128] width 532 height 257
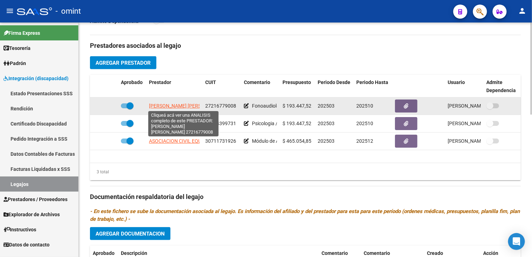
click at [179, 104] on span "[PERSON_NAME] [PERSON_NAME]" at bounding box center [187, 106] width 76 height 6
type textarea "27216779008"
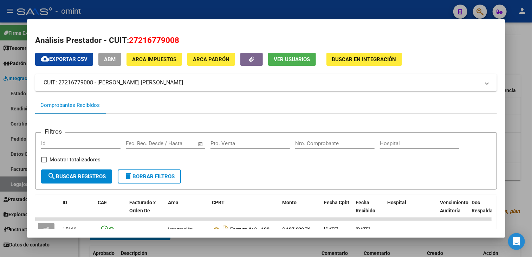
scroll to position [117, 0]
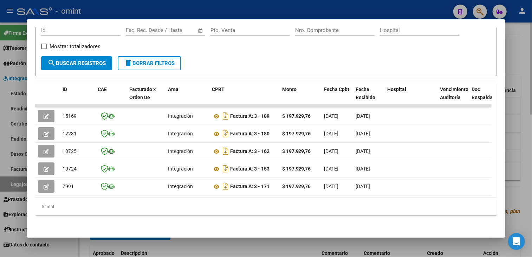
click at [282, 243] on div at bounding box center [266, 128] width 532 height 257
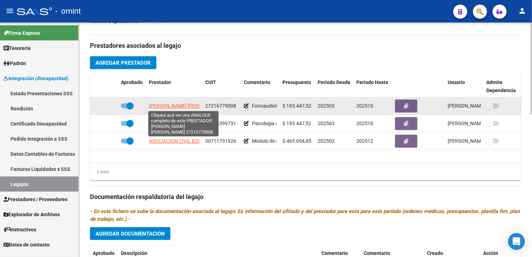
click at [168, 105] on span "[PERSON_NAME] [PERSON_NAME]" at bounding box center [187, 106] width 76 height 6
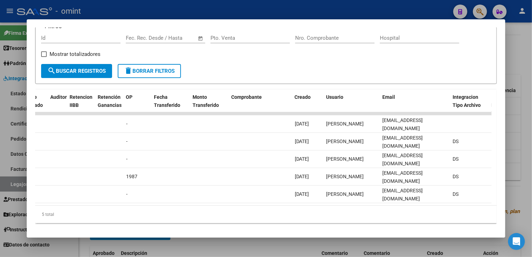
scroll to position [0, 0]
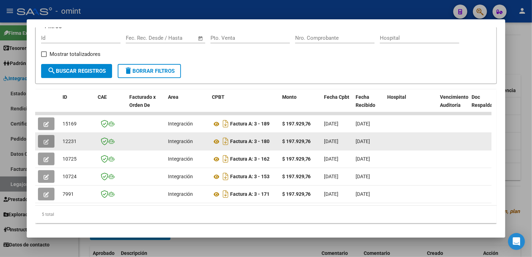
click at [46, 141] on icon "button" at bounding box center [46, 141] width 5 height 5
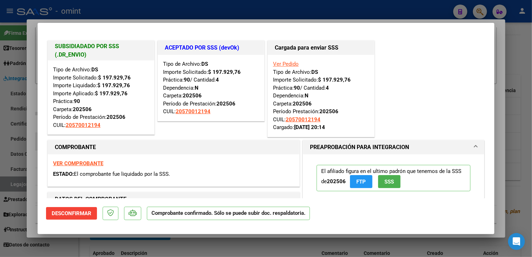
click at [46, 141] on mat-dialog-content "SUBSIDIADADO POR SSS (.DR_ENVIO) Tipo de Archivo: DS Importe Solicitado: $ 197.…" at bounding box center [266, 114] width 457 height 167
click at [184, 250] on div at bounding box center [266, 128] width 532 height 257
type input "$ 0,00"
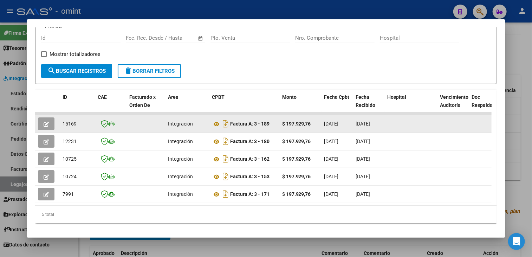
click at [43, 128] on button "button" at bounding box center [46, 123] width 17 height 13
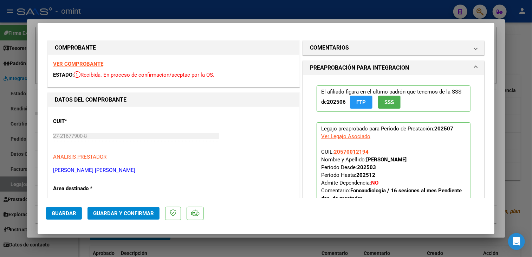
click at [72, 63] on strong "VER COMPROBANTE" at bounding box center [78, 64] width 50 height 6
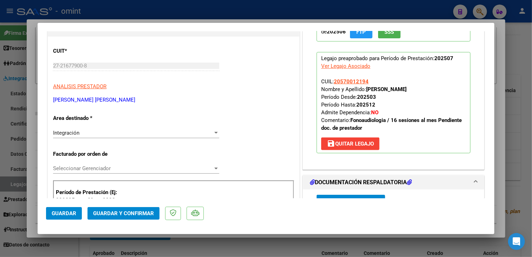
scroll to position [141, 0]
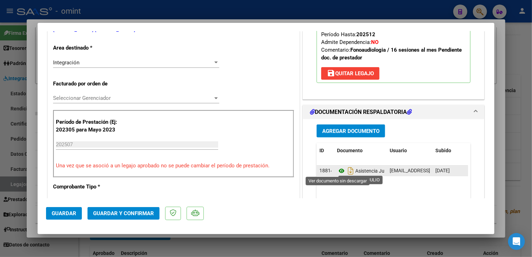
click at [338, 169] on icon at bounding box center [341, 170] width 9 height 8
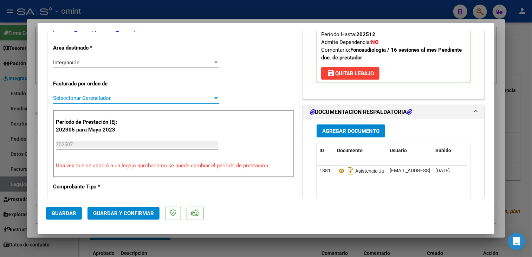
click at [120, 98] on span "Seleccionar Gerenciador" at bounding box center [133, 98] width 160 height 6
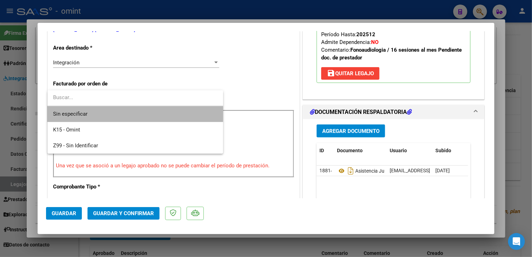
click at [111, 112] on span "Sin especificar" at bounding box center [135, 114] width 164 height 16
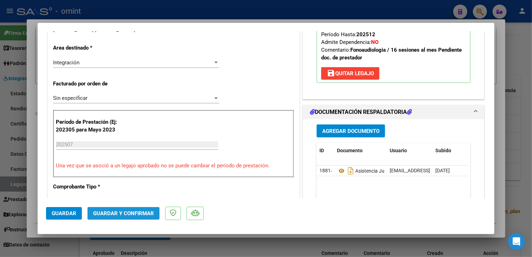
click at [123, 216] on span "Guardar y Confirmar" at bounding box center [123, 213] width 61 height 6
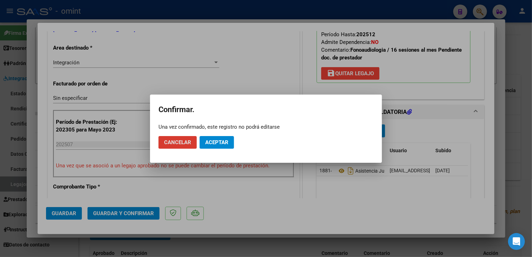
click at [231, 139] on button "Aceptar" at bounding box center [217, 142] width 34 height 13
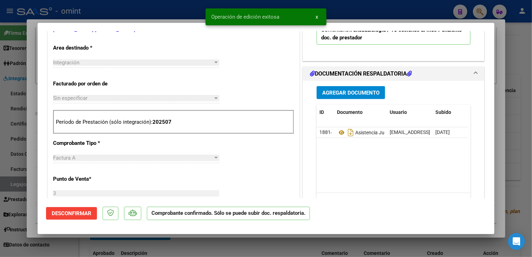
click at [231, 243] on div at bounding box center [266, 128] width 532 height 257
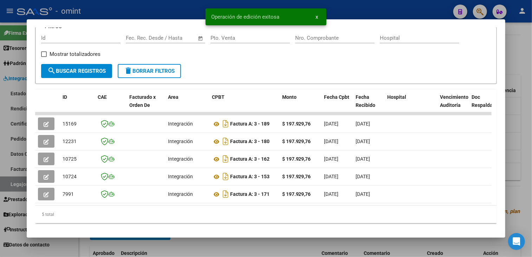
click at [243, 247] on div at bounding box center [266, 128] width 532 height 257
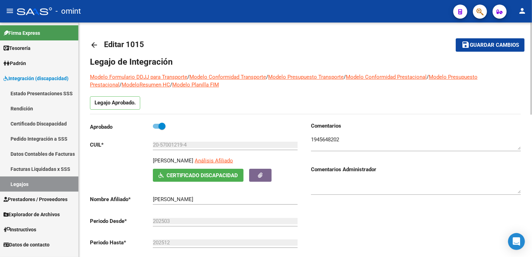
click at [325, 137] on textarea at bounding box center [416, 143] width 210 height 14
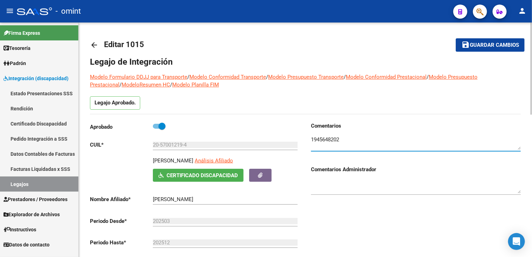
click at [325, 137] on textarea at bounding box center [416, 143] width 210 height 14
click at [483, 47] on span "Guardar cambios" at bounding box center [494, 45] width 49 height 6
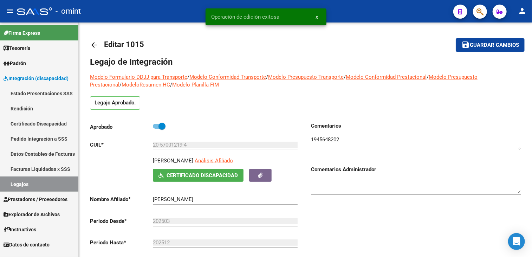
click at [33, 183] on link "Legajos" at bounding box center [39, 183] width 78 height 15
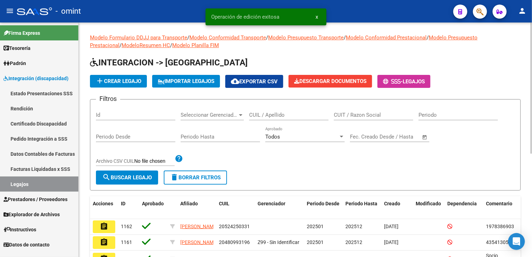
click at [261, 114] on input "CUIL / Apellido" at bounding box center [288, 115] width 79 height 6
paste input "[PERSON_NAME]"
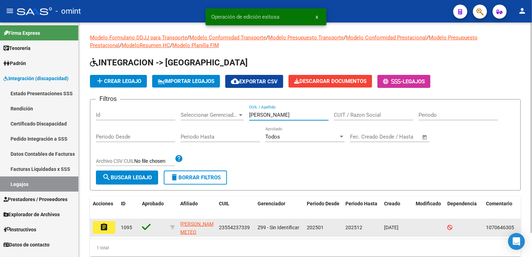
type input "[PERSON_NAME]"
click at [106, 226] on mat-icon "assignment" at bounding box center [104, 227] width 8 height 8
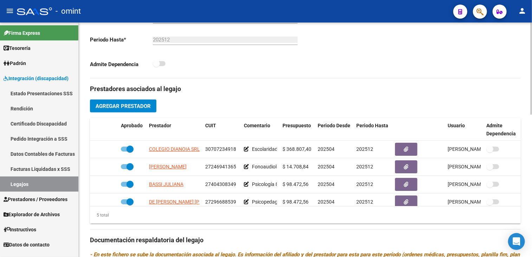
scroll to position [212, 0]
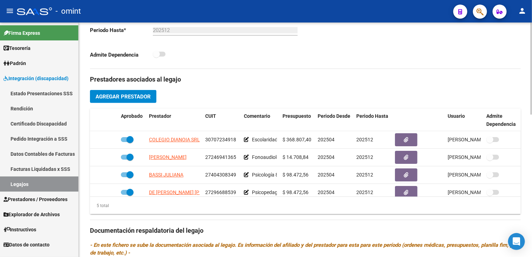
click at [529, 185] on div "arrow_back Editar 1095 save Guardar cambios Legajo de Integración Modelo Formul…" at bounding box center [306, 108] width 455 height 597
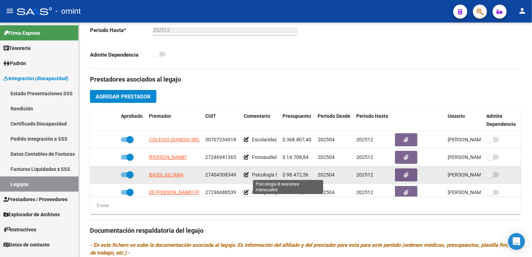
scroll to position [30, 0]
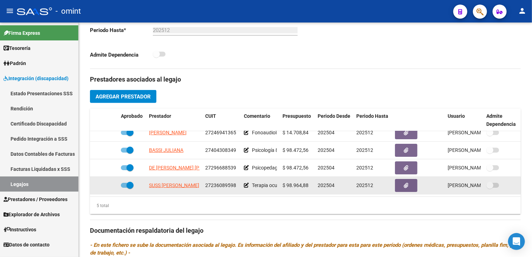
click at [223, 182] on span "27236089598" at bounding box center [220, 185] width 31 height 6
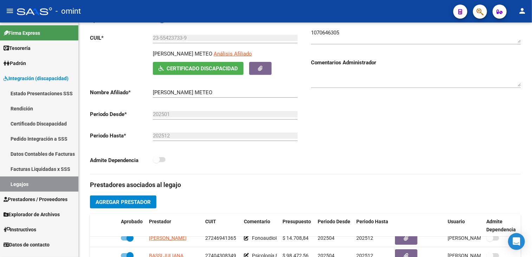
scroll to position [37, 0]
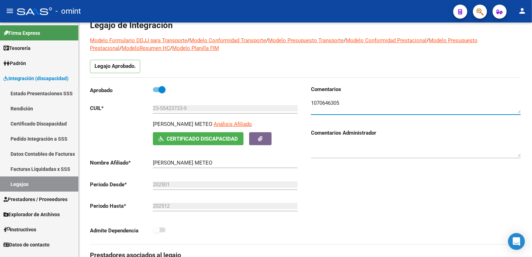
click at [322, 103] on textarea at bounding box center [416, 106] width 210 height 14
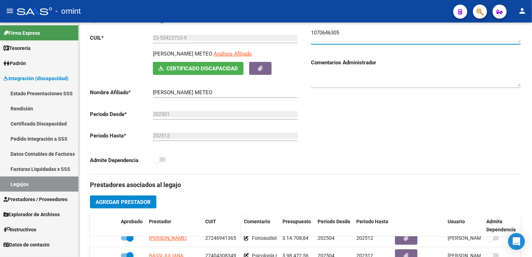
scroll to position [177, 0]
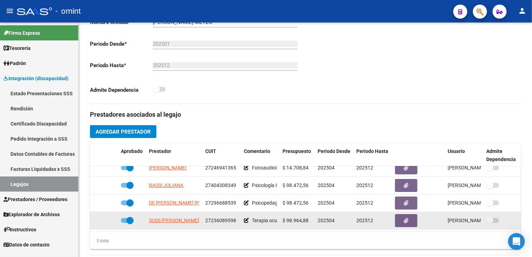
click at [212, 217] on span "27236089598" at bounding box center [220, 220] width 31 height 6
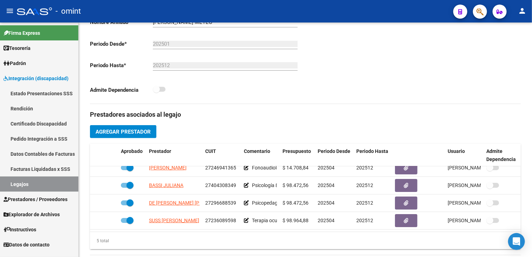
copy span "27236089598"
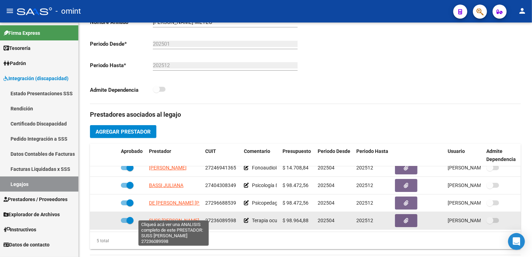
click at [171, 217] on span "SUSS [PERSON_NAME]" at bounding box center [174, 220] width 50 height 6
type textarea "27236089598"
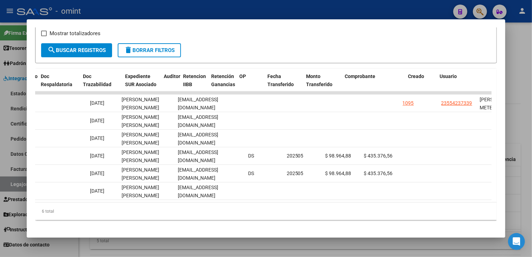
scroll to position [0, 0]
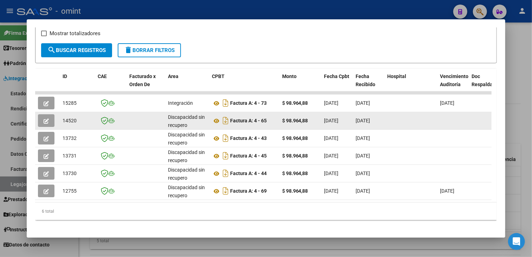
click at [39, 119] on button "button" at bounding box center [46, 120] width 17 height 13
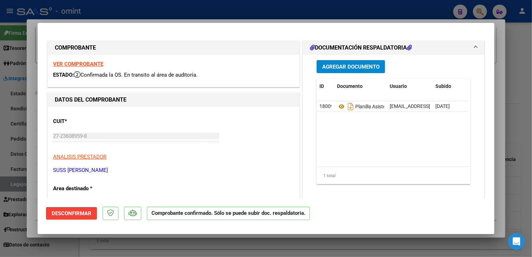
click at [79, 248] on div at bounding box center [266, 128] width 532 height 257
type input "$ 0,00"
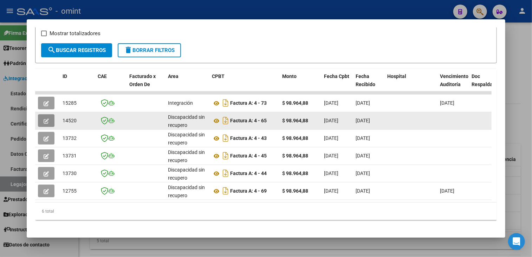
click at [47, 118] on icon "button" at bounding box center [46, 120] width 5 height 5
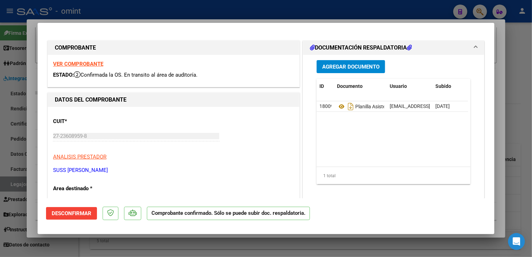
click at [88, 247] on div at bounding box center [266, 128] width 532 height 257
type input "$ 0,00"
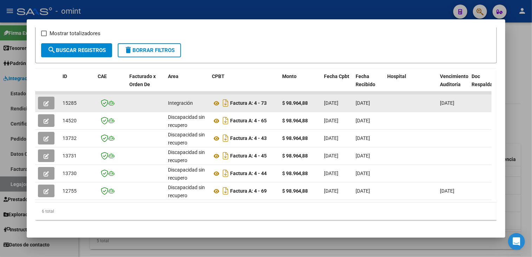
click at [45, 101] on icon "button" at bounding box center [46, 103] width 5 height 5
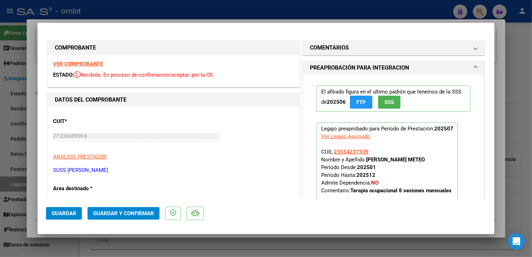
click at [68, 66] on strong "VER COMPROBANTE" at bounding box center [78, 64] width 50 height 6
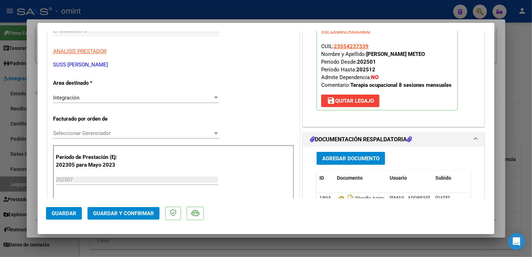
scroll to position [141, 0]
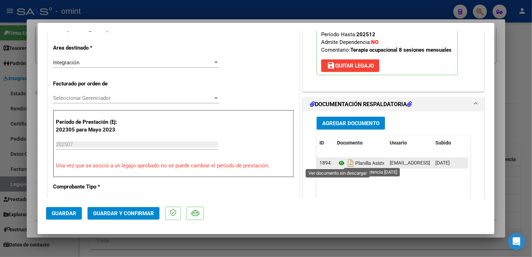
click at [338, 164] on icon at bounding box center [341, 163] width 9 height 8
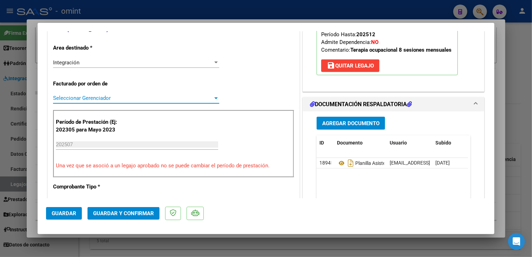
click at [105, 100] on span "Seleccionar Gerenciador" at bounding box center [133, 98] width 160 height 6
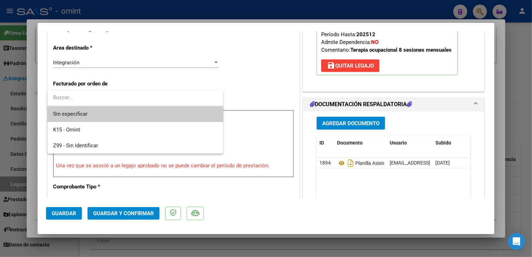
click at [83, 108] on span "Sin especificar" at bounding box center [135, 114] width 164 height 16
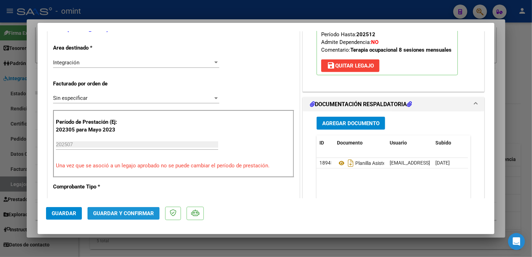
click at [122, 216] on span "Guardar y Confirmar" at bounding box center [123, 213] width 61 height 6
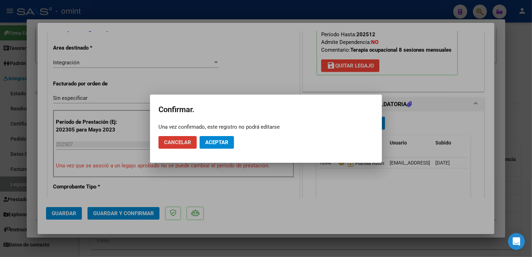
click at [228, 141] on span "Aceptar" at bounding box center [216, 142] width 23 height 6
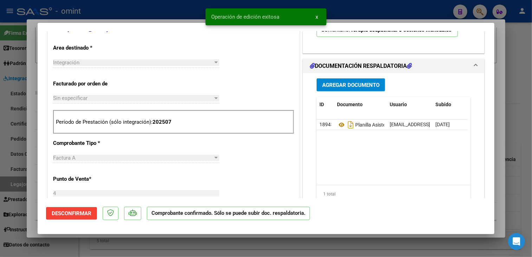
click at [194, 244] on div at bounding box center [266, 128] width 532 height 257
type input "$ 0,00"
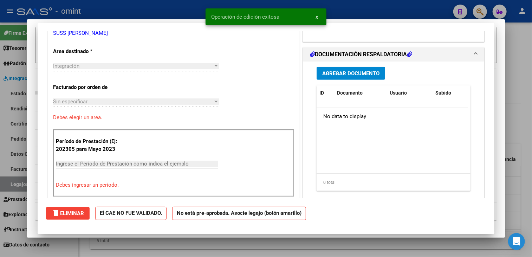
scroll to position [0, 0]
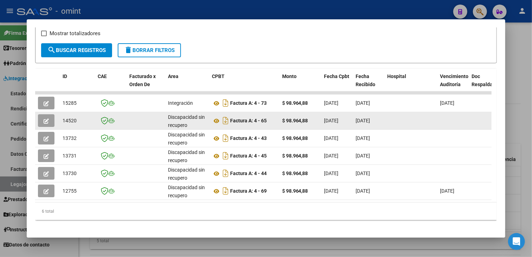
click at [48, 123] on span "button" at bounding box center [46, 120] width 5 height 6
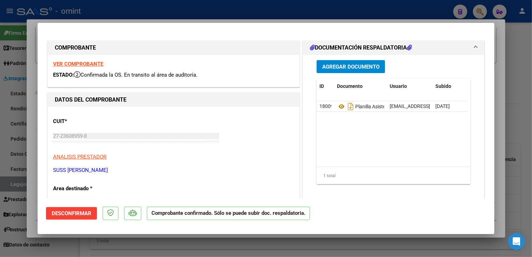
click at [97, 65] on strong "VER COMPROBANTE" at bounding box center [78, 64] width 50 height 6
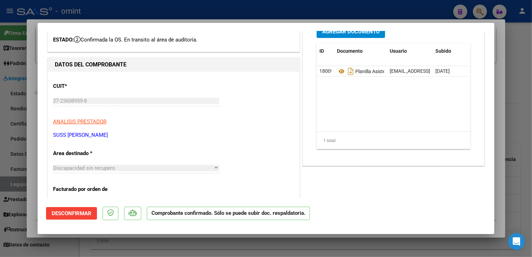
click at [76, 216] on button "Desconfirmar" at bounding box center [71, 213] width 51 height 13
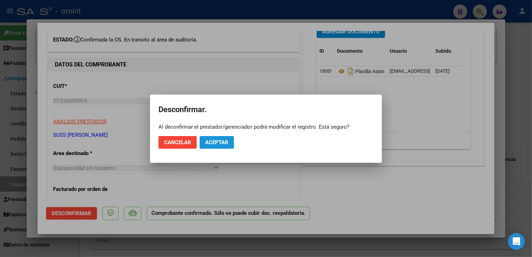
click at [221, 147] on button "Aceptar" at bounding box center [217, 142] width 34 height 13
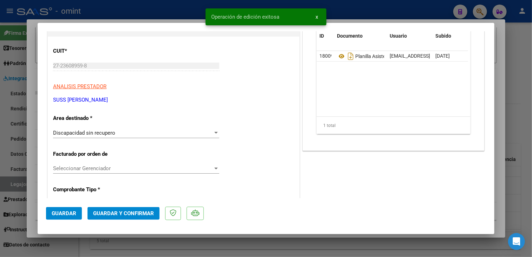
scroll to position [105, 0]
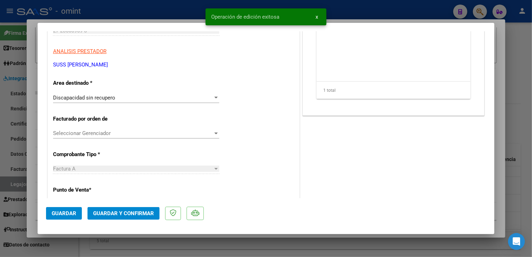
click at [132, 131] on span "Seleccionar Gerenciador" at bounding box center [133, 133] width 160 height 6
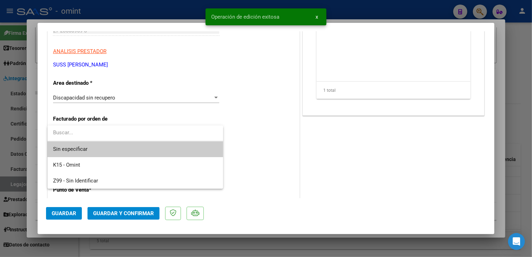
click at [131, 99] on div at bounding box center [266, 128] width 532 height 257
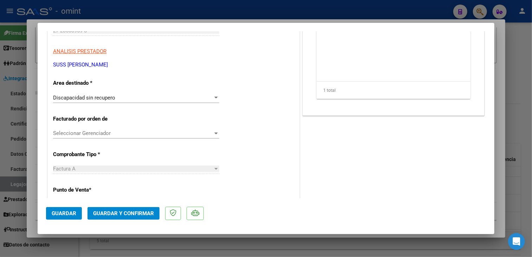
click at [131, 99] on div "Discapacidad sin recupero" at bounding box center [133, 97] width 160 height 6
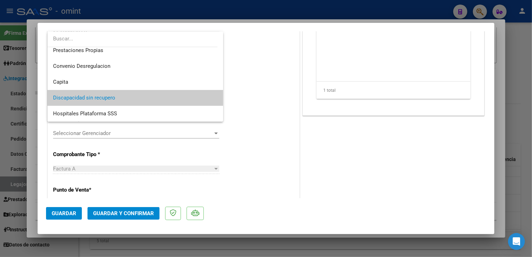
scroll to position [0, 0]
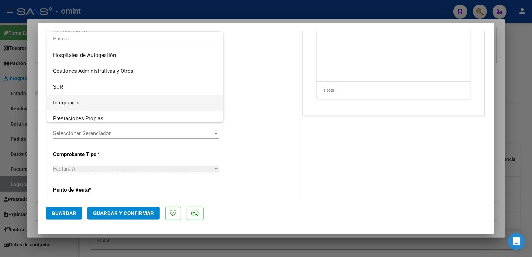
click at [104, 101] on span "Integración" at bounding box center [135, 103] width 164 height 16
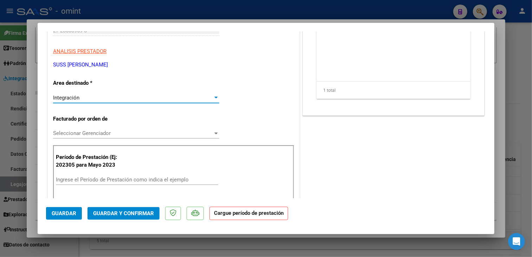
click at [95, 133] on span "Seleccionar Gerenciador" at bounding box center [133, 133] width 160 height 6
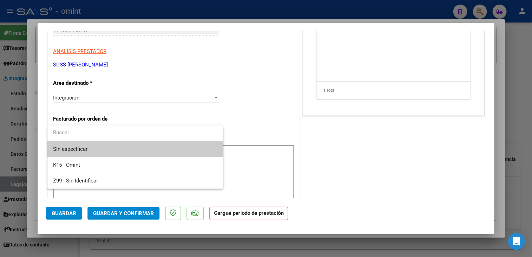
drag, startPoint x: 95, startPoint y: 133, endPoint x: 95, endPoint y: 151, distance: 18.3
click at [95, 151] on span "Sin especificar" at bounding box center [135, 149] width 164 height 16
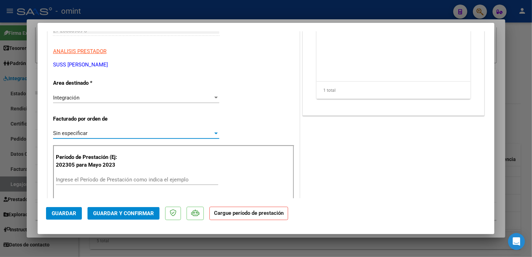
scroll to position [141, 0]
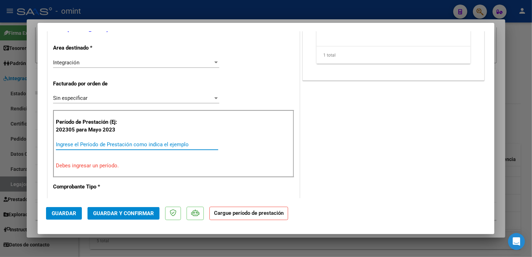
click at [112, 145] on input "Ingrese el Período de Prestación como indica el ejemplo" at bounding box center [137, 144] width 162 height 6
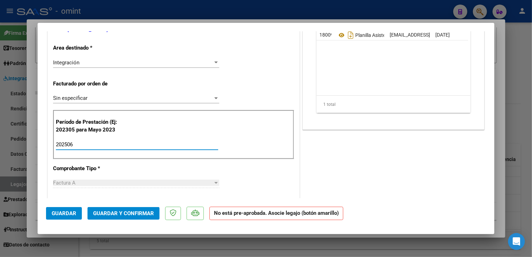
scroll to position [246, 0]
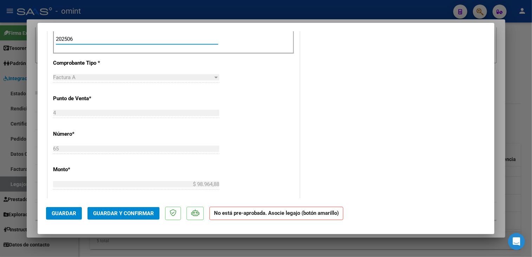
type input "202506"
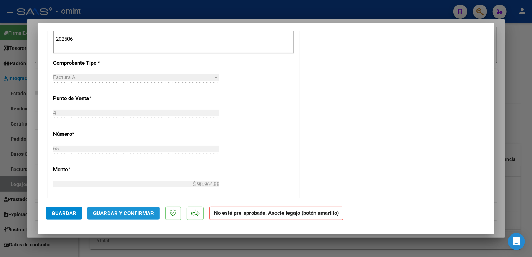
click at [138, 215] on span "Guardar y Confirmar" at bounding box center [123, 213] width 61 height 6
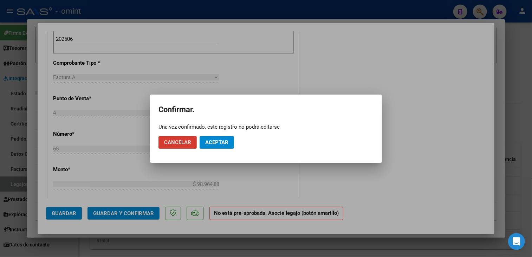
click at [218, 142] on span "Aceptar" at bounding box center [216, 142] width 23 height 6
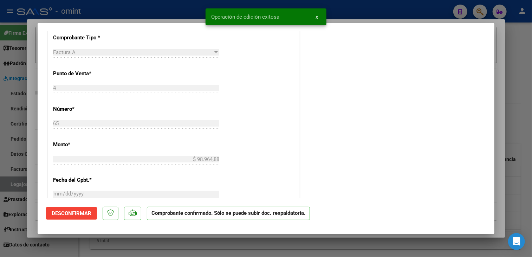
click at [186, 243] on div at bounding box center [266, 128] width 532 height 257
type input "$ 0,00"
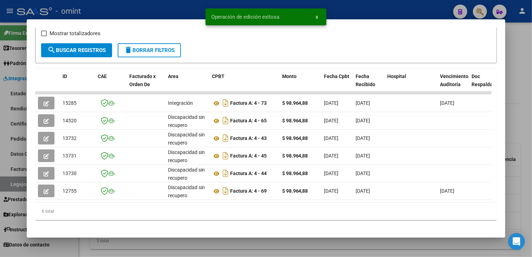
click at [186, 243] on div at bounding box center [266, 128] width 532 height 257
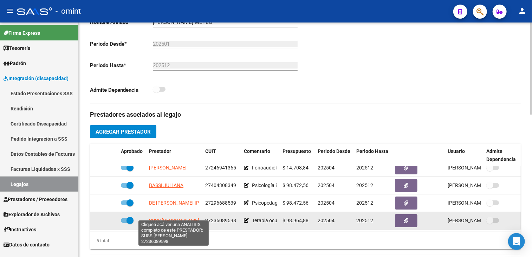
click at [169, 217] on span "SUSS [PERSON_NAME]" at bounding box center [174, 220] width 50 height 6
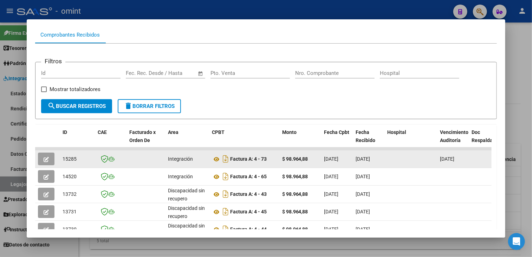
scroll to position [105, 0]
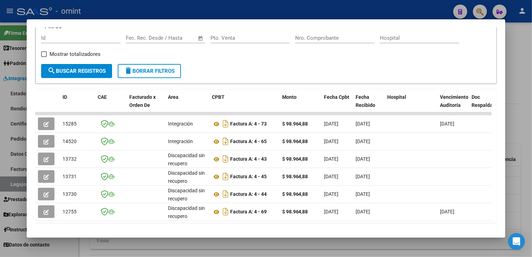
drag, startPoint x: 168, startPoint y: 220, endPoint x: 168, endPoint y: 224, distance: 3.5
click at [168, 223] on datatable-body "15285 Integración Factura A: 4 - 73 $ 98.964,88 [DATE] [DATE] [DATE] - [DATE] […" at bounding box center [263, 167] width 456 height 111
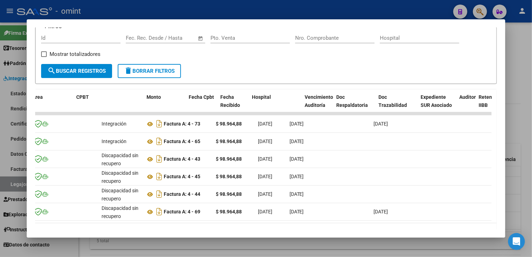
scroll to position [0, 0]
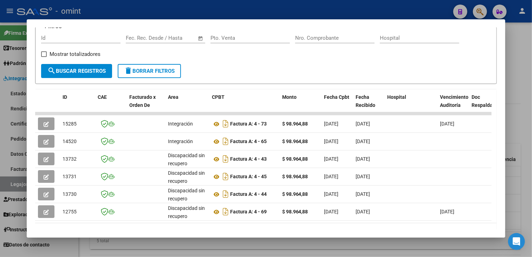
click at [228, 248] on div at bounding box center [266, 128] width 532 height 257
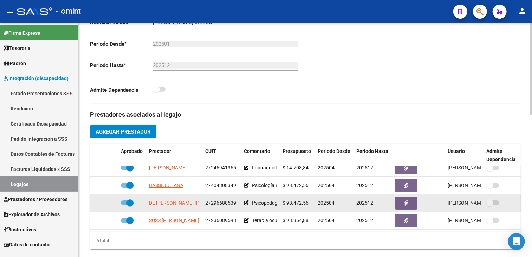
click at [223, 200] on span "27296688539" at bounding box center [220, 203] width 31 height 6
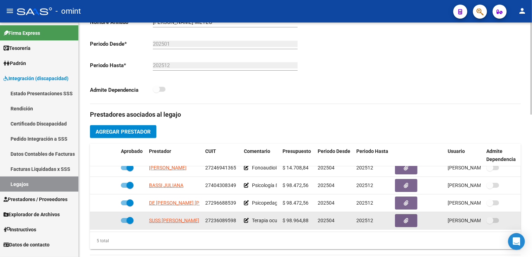
drag, startPoint x: 223, startPoint y: 195, endPoint x: 185, endPoint y: 215, distance: 43.0
click at [185, 217] on span "SUSS [PERSON_NAME]" at bounding box center [174, 220] width 50 height 6
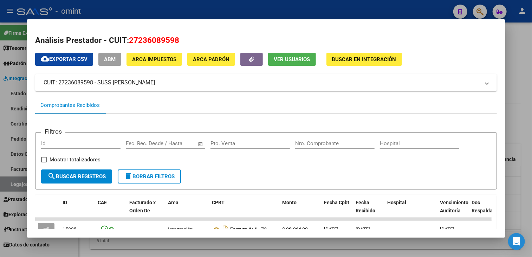
click at [263, 256] on html "menu - omint person Firma Express Tesorería Extractos Procesados (csv) Extracto…" at bounding box center [266, 128] width 532 height 257
click at [210, 246] on div at bounding box center [266, 128] width 532 height 257
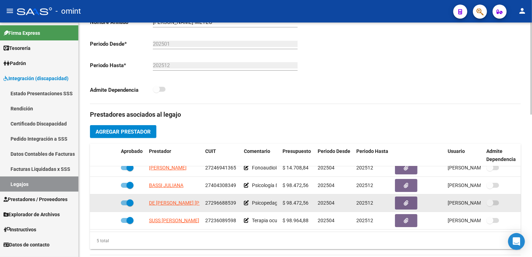
click at [222, 200] on span "27296688539" at bounding box center [220, 203] width 31 height 6
click at [223, 200] on span "27296688539" at bounding box center [220, 203] width 31 height 6
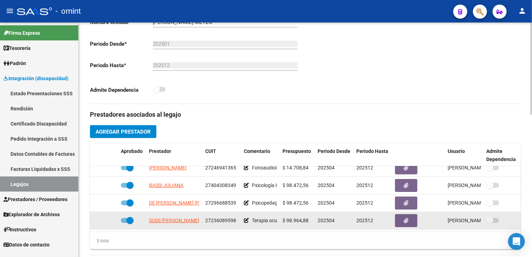
copy span "27296688539"
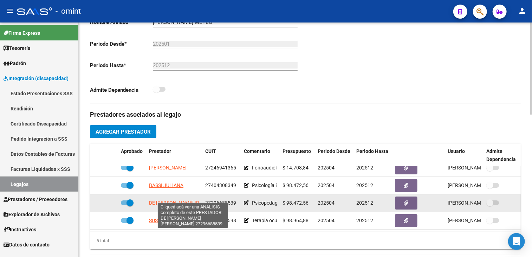
click at [171, 200] on span "DE [PERSON_NAME] [PERSON_NAME]" at bounding box center [190, 203] width 83 height 6
type textarea "27296688539"
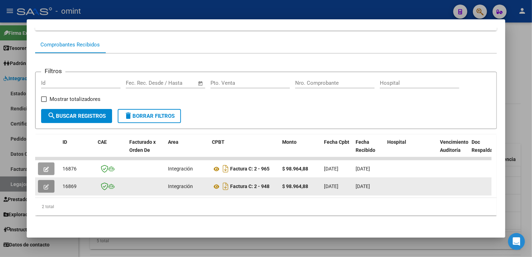
click at [49, 183] on button "button" at bounding box center [46, 186] width 17 height 13
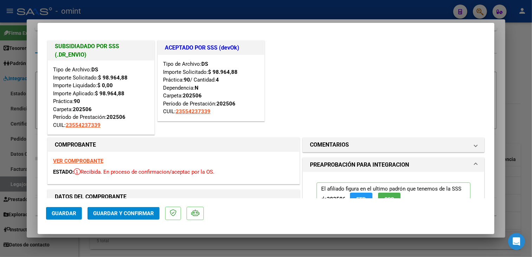
click at [65, 241] on div at bounding box center [266, 128] width 532 height 257
type input "$ 0,00"
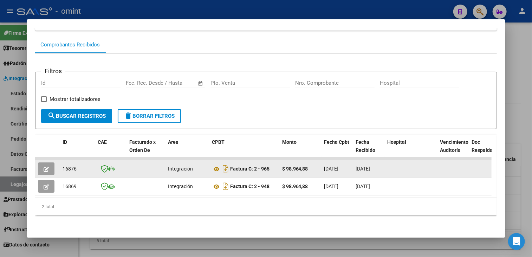
click at [48, 166] on icon "button" at bounding box center [46, 168] width 5 height 5
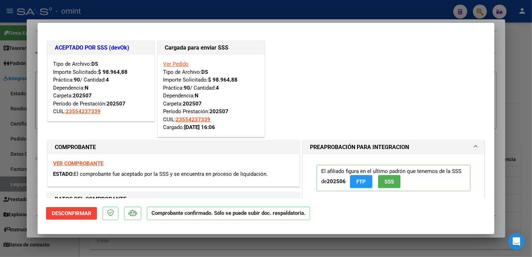
click at [94, 239] on div at bounding box center [266, 128] width 532 height 257
type input "$ 0,00"
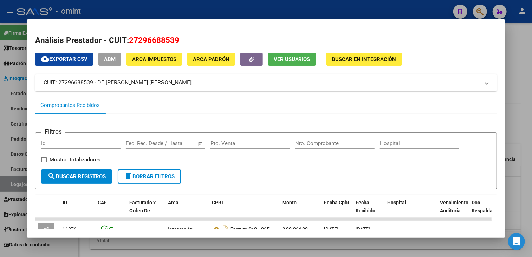
click at [159, 40] on span "27296688539" at bounding box center [154, 39] width 50 height 9
copy span "27296688539"
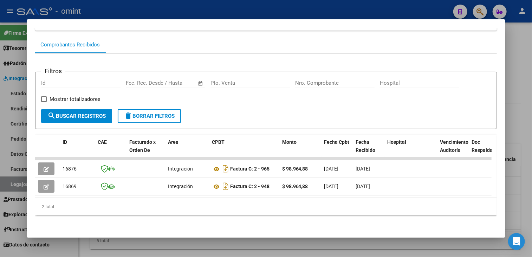
click at [204, 250] on div at bounding box center [266, 128] width 532 height 257
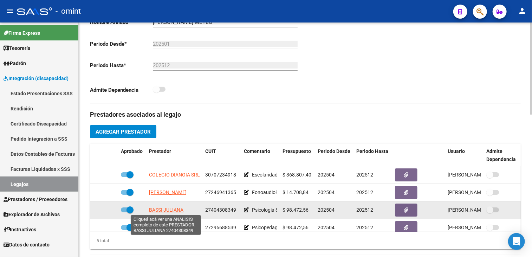
scroll to position [30, 0]
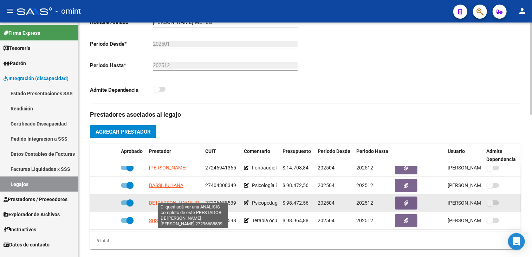
click at [177, 200] on span "DE [PERSON_NAME] [PERSON_NAME]" at bounding box center [190, 203] width 83 height 6
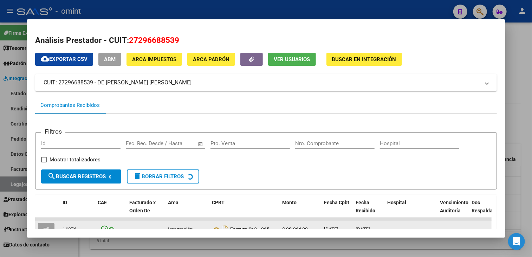
scroll to position [65, 0]
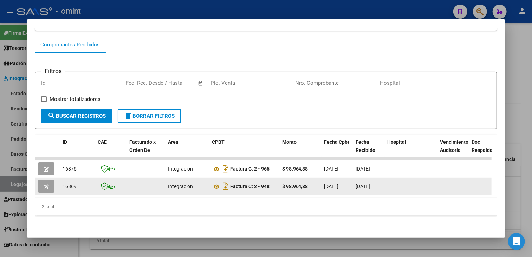
click at [50, 184] on button "button" at bounding box center [46, 186] width 17 height 13
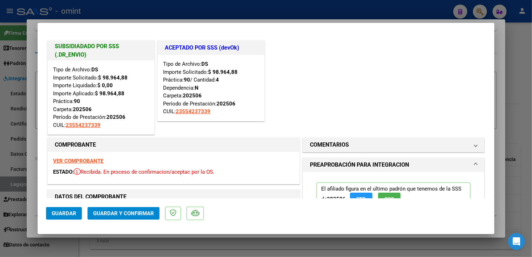
click at [135, 240] on div at bounding box center [266, 128] width 532 height 257
type input "$ 0,00"
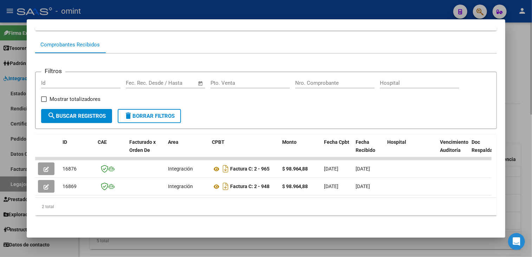
click at [184, 241] on div at bounding box center [266, 128] width 532 height 257
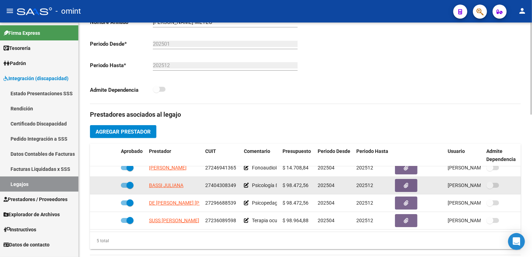
click at [218, 182] on span "27404308349" at bounding box center [220, 185] width 31 height 6
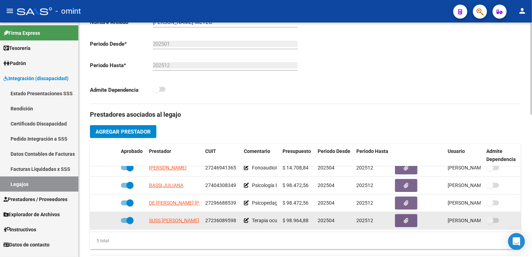
copy span "27404308349"
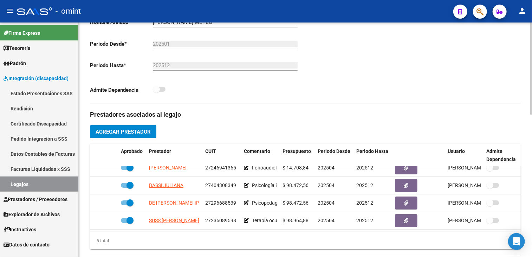
scroll to position [0, 0]
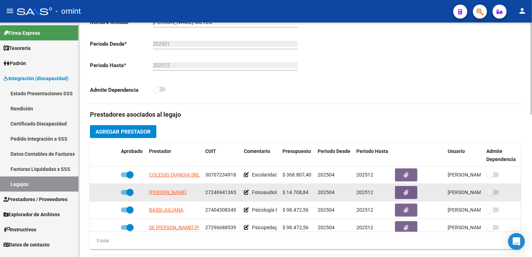
click at [220, 191] on span "27246941365" at bounding box center [220, 192] width 31 height 6
copy span "27246941365"
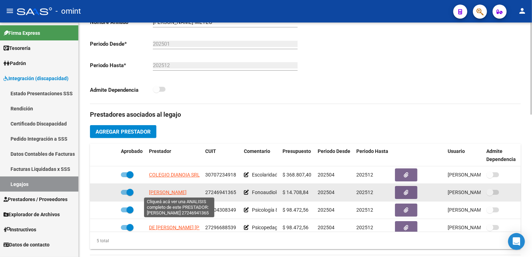
click at [175, 193] on span "[PERSON_NAME]" at bounding box center [168, 192] width 38 height 6
type textarea "27246941365"
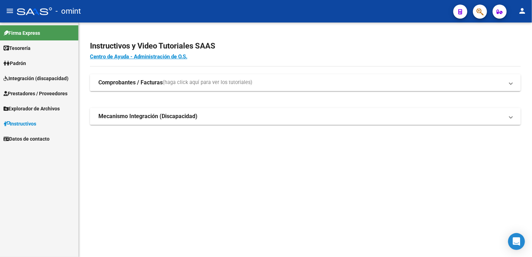
click at [36, 74] on span "Integración (discapacidad)" at bounding box center [36, 78] width 65 height 8
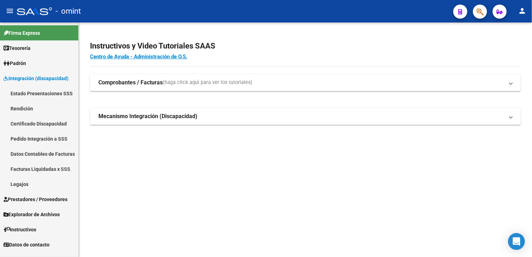
click at [47, 170] on link "Facturas Liquidadas x SSS" at bounding box center [39, 168] width 78 height 15
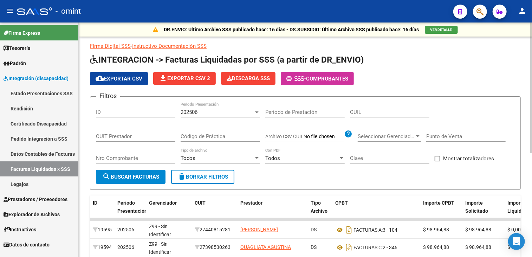
click at [256, 109] on div "202506" at bounding box center [220, 112] width 79 height 6
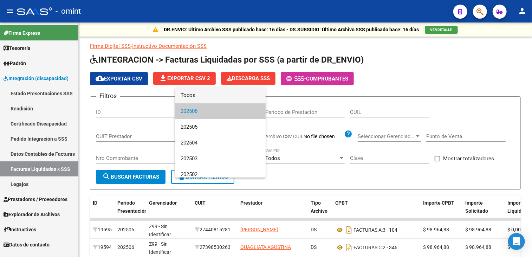
click at [208, 98] on span "Todos" at bounding box center [220, 95] width 79 height 16
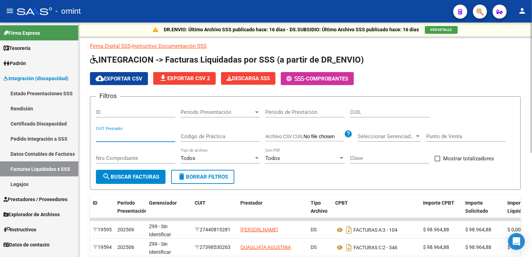
click at [124, 136] on input "CUIT Prestador" at bounding box center [135, 136] width 79 height 6
paste input "27-29668853-9"
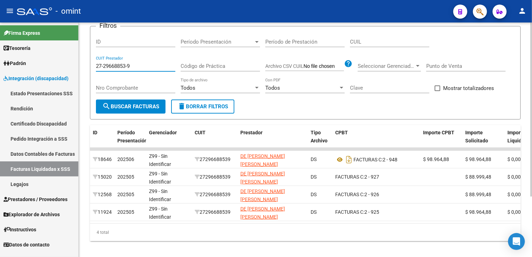
type input "27-29668853-9"
